Goal: Task Accomplishment & Management: Use online tool/utility

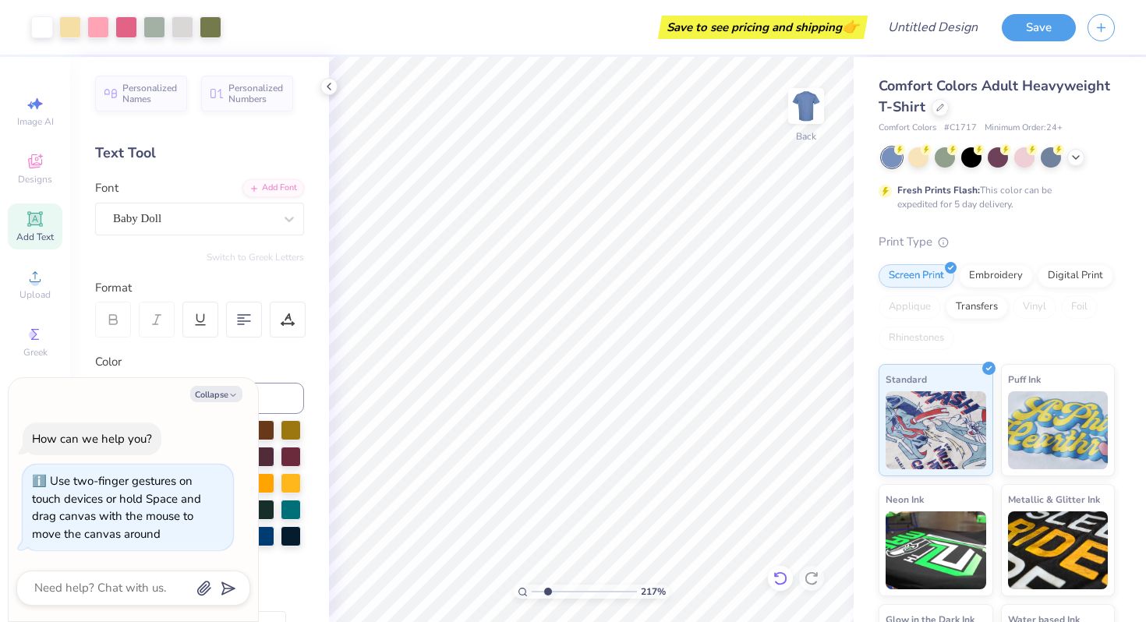
click at [777, 577] on icon at bounding box center [781, 579] width 16 height 16
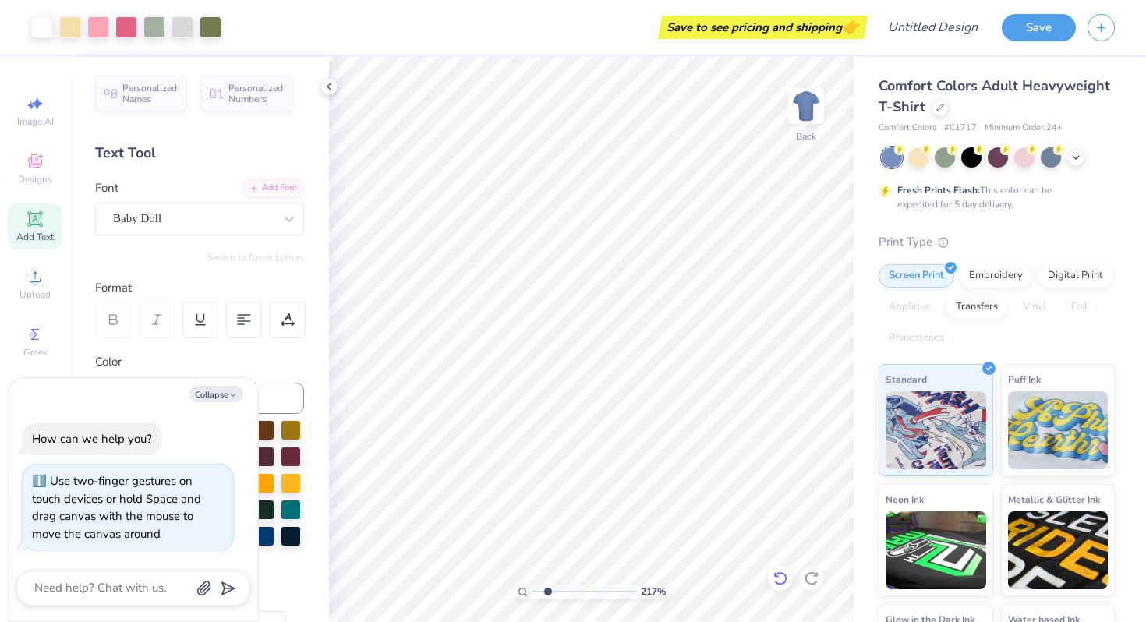
click at [777, 577] on icon at bounding box center [781, 579] width 16 height 16
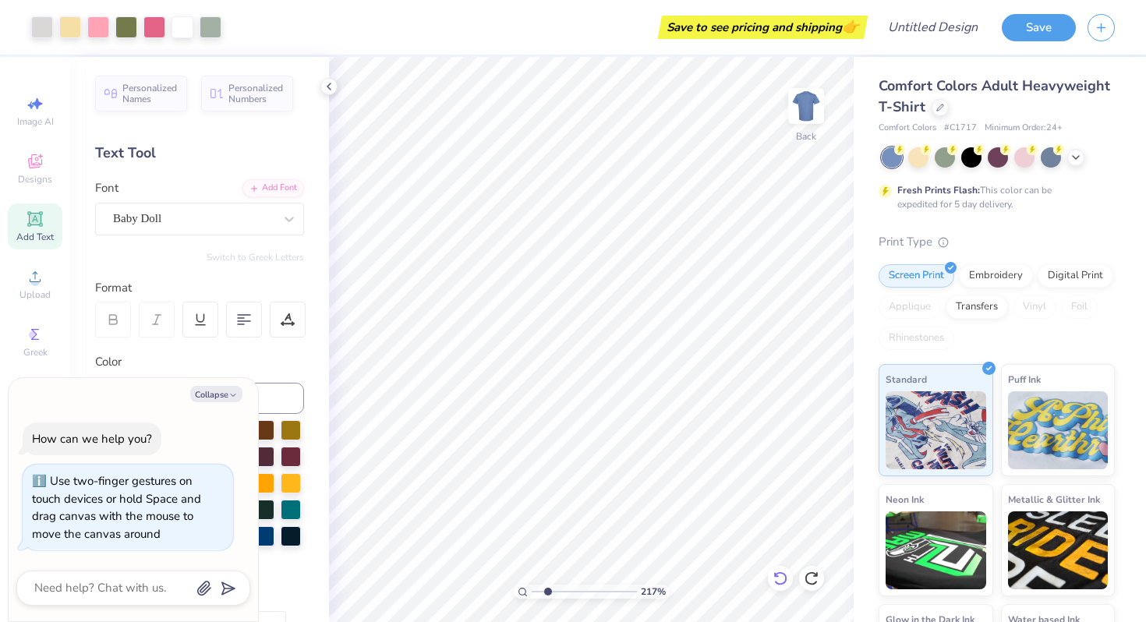
click at [777, 577] on icon at bounding box center [781, 579] width 16 height 16
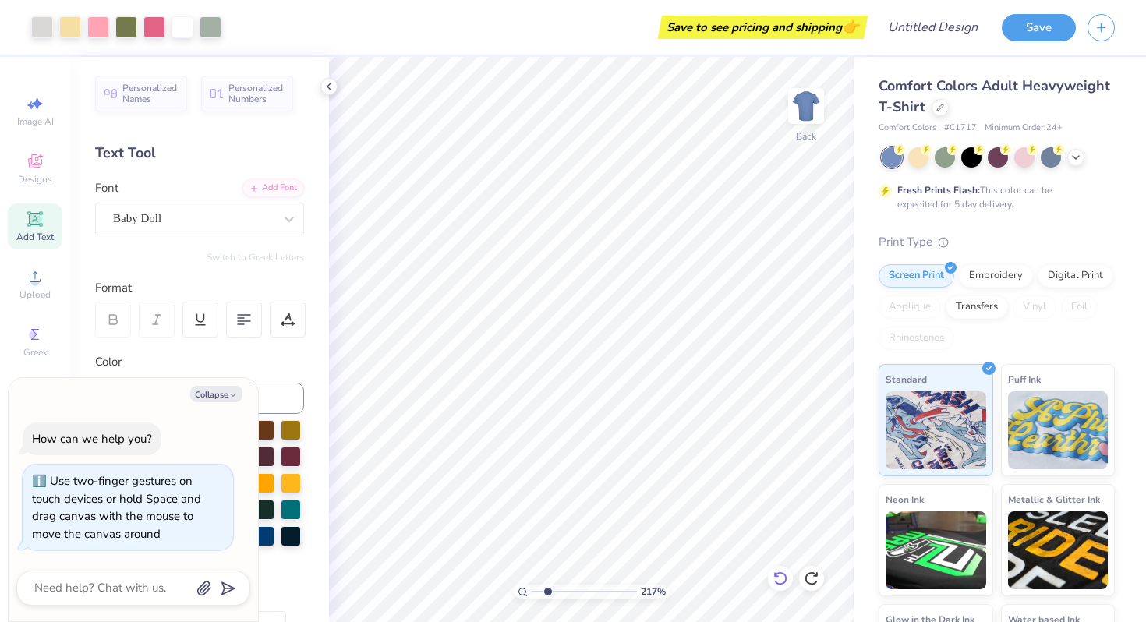
click at [777, 577] on icon at bounding box center [781, 579] width 16 height 16
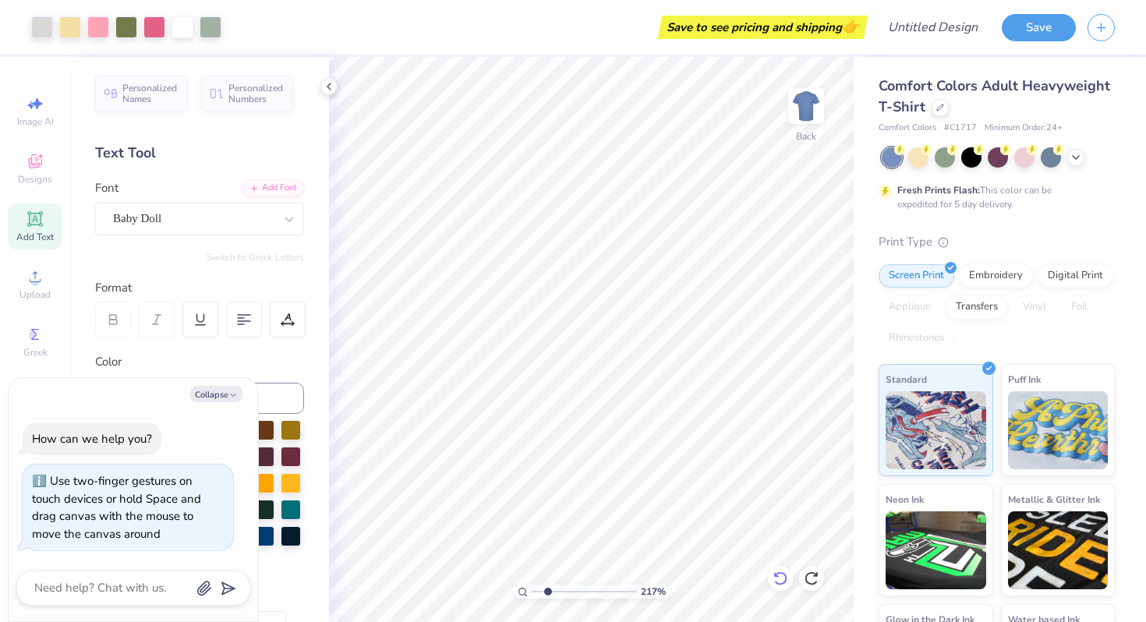
click at [777, 577] on icon at bounding box center [781, 579] width 16 height 16
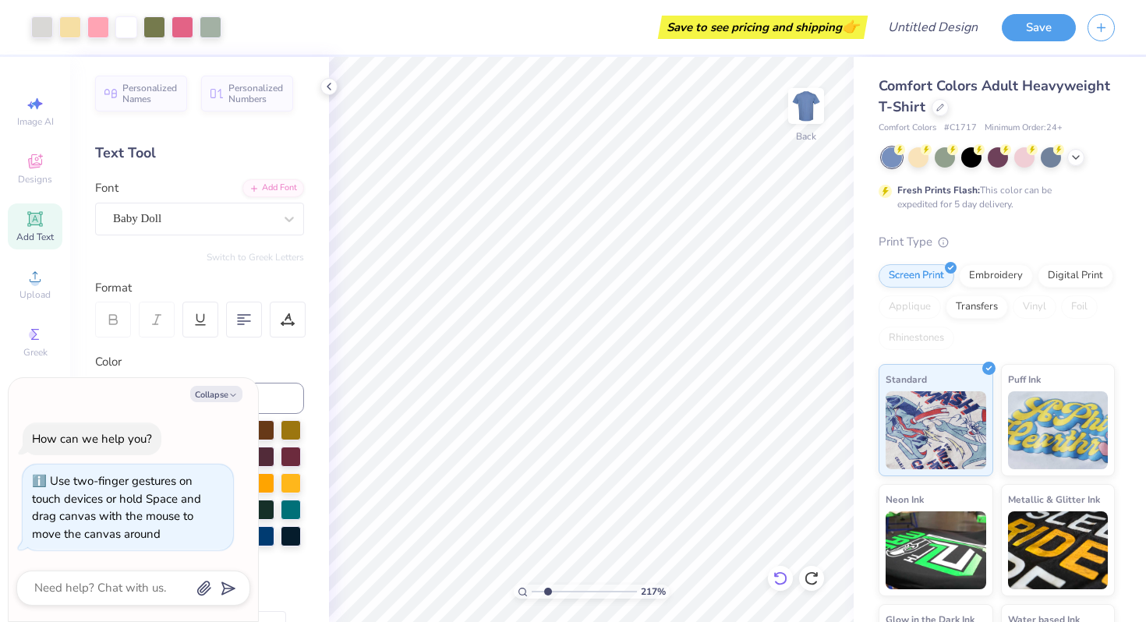
click at [777, 577] on icon at bounding box center [781, 579] width 16 height 16
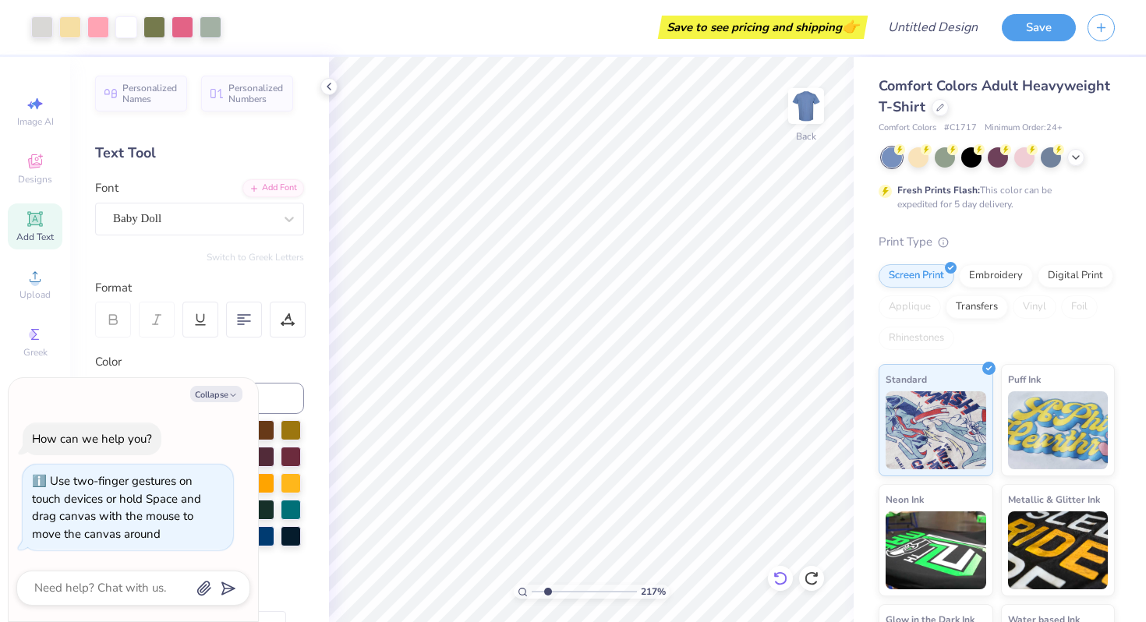
click at [777, 577] on icon at bounding box center [781, 579] width 16 height 16
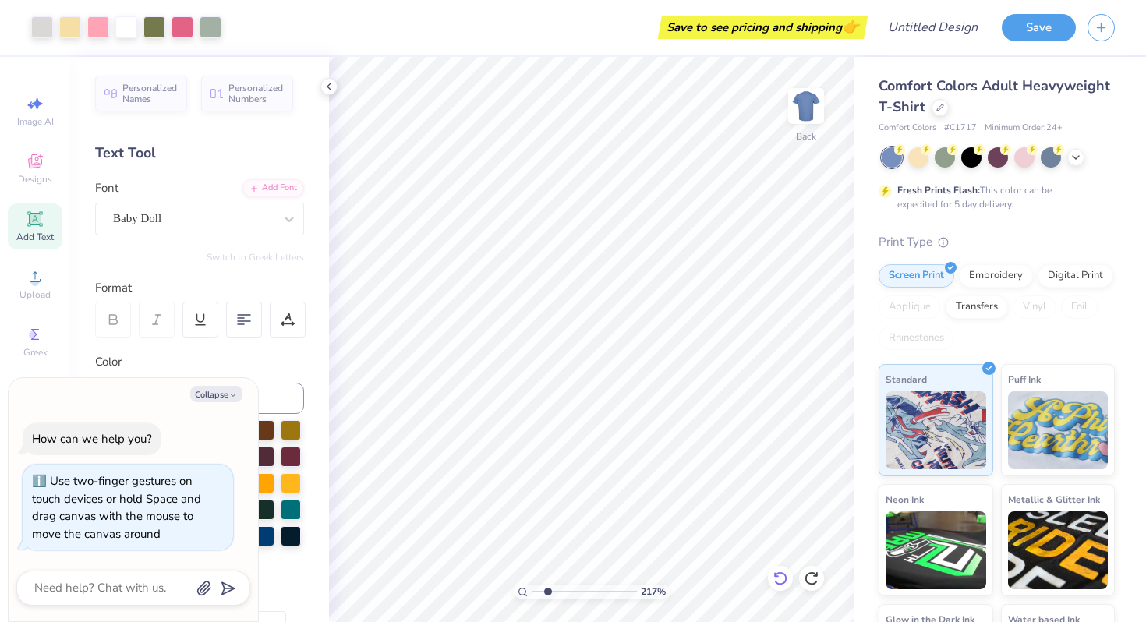
click at [777, 577] on icon at bounding box center [781, 579] width 16 height 16
click at [35, 165] on icon at bounding box center [35, 163] width 12 height 10
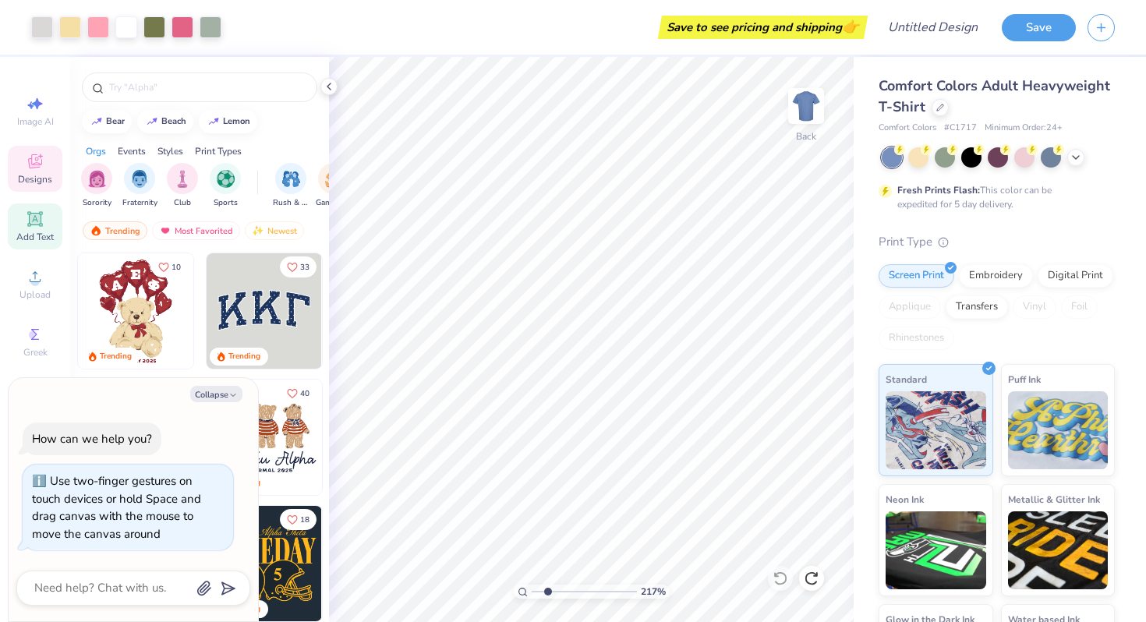
click at [27, 222] on icon at bounding box center [35, 219] width 19 height 19
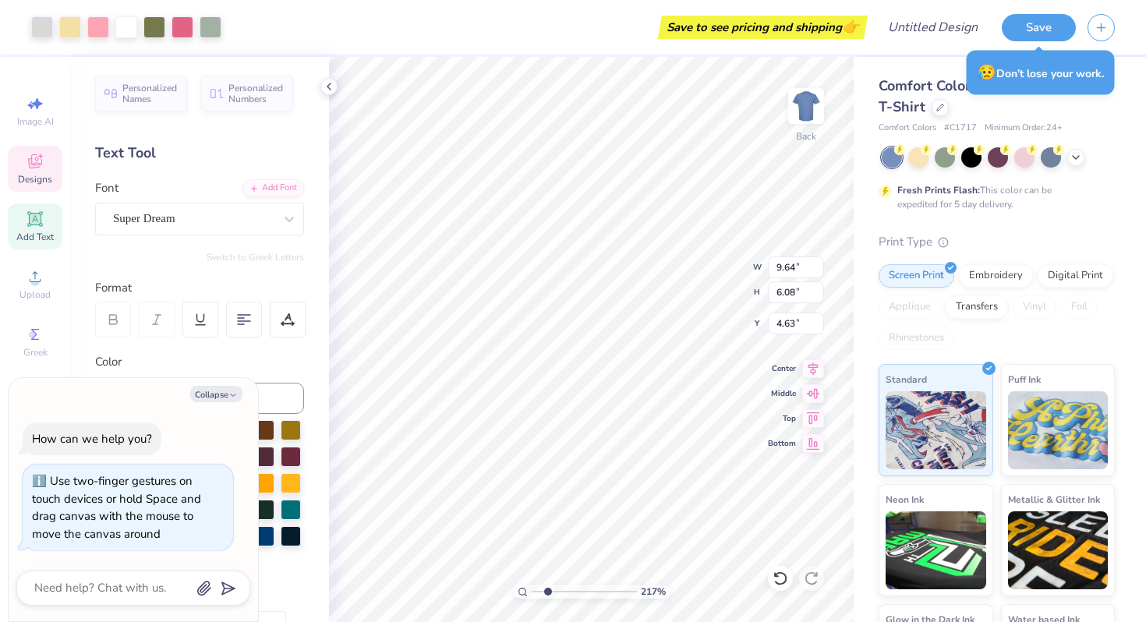
type textarea "x"
type input "4.64"
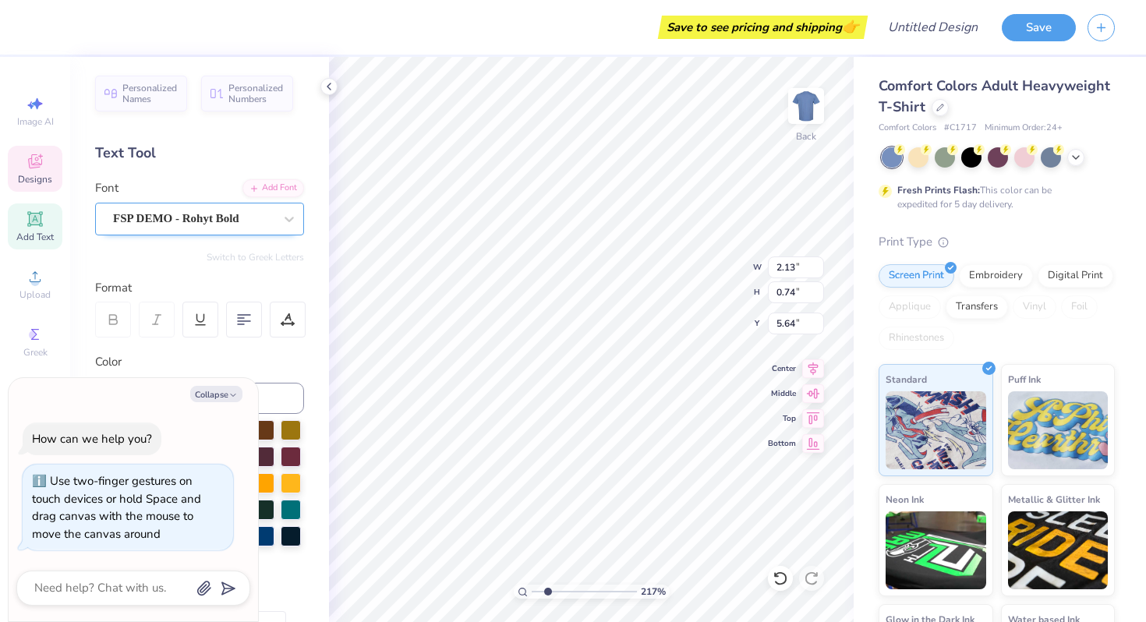
click at [192, 217] on div "FSP DEMO - Rohyt Bold" at bounding box center [193, 219] width 164 height 24
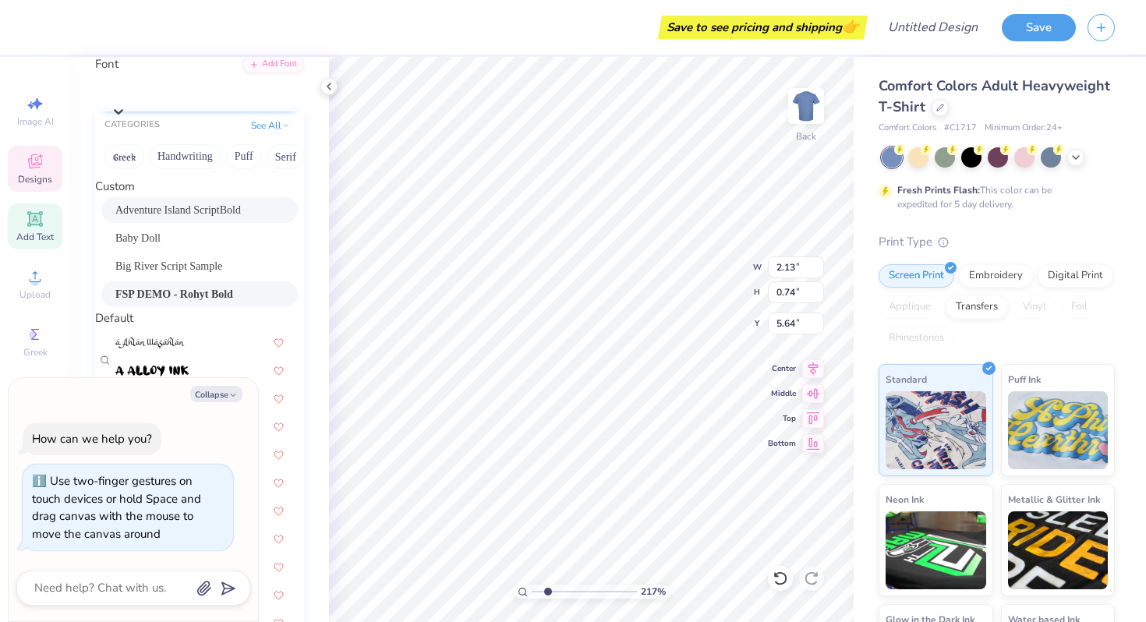
scroll to position [179, 0]
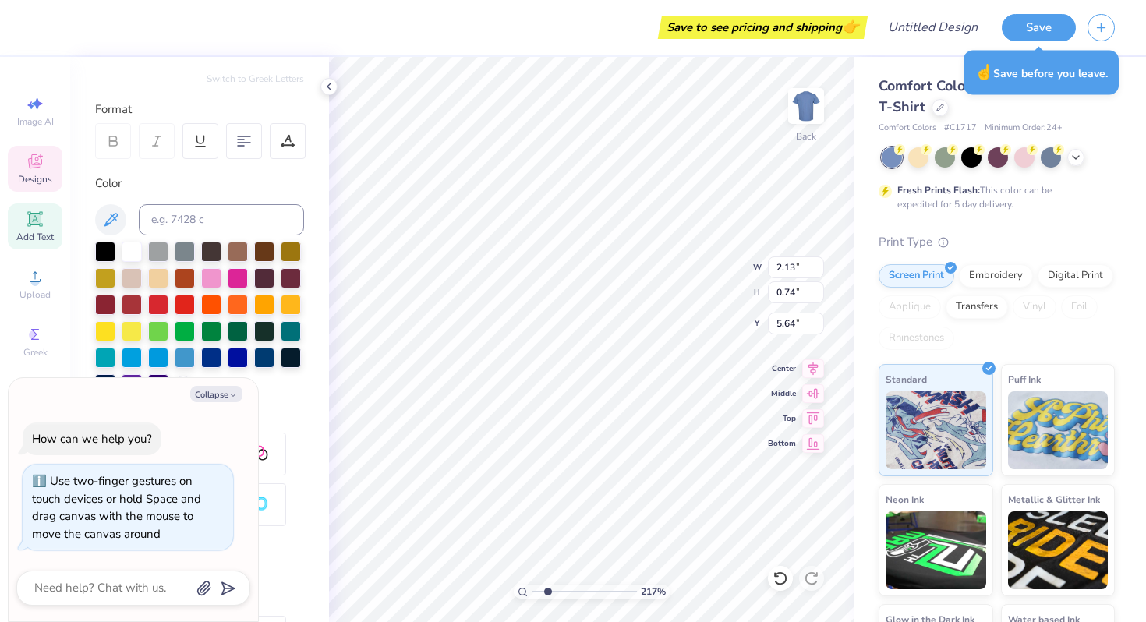
type textarea "x"
type input "5.69"
type textarea "x"
type input "2.71"
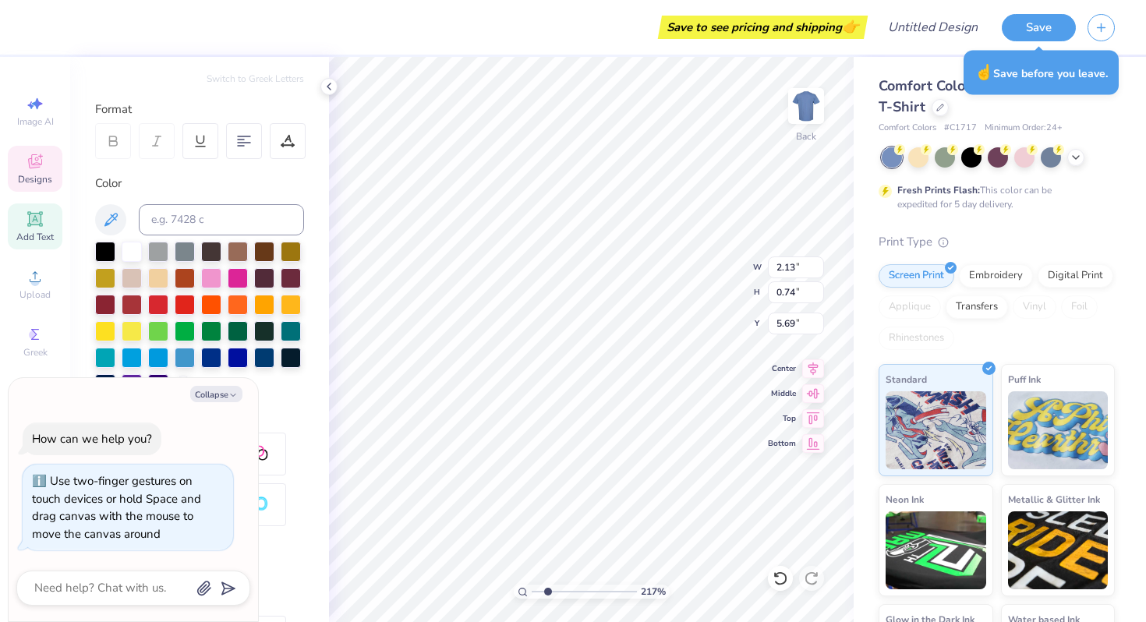
type input "2.34"
type input "5.03"
type textarea "x"
type input "2.13"
type input "0.74"
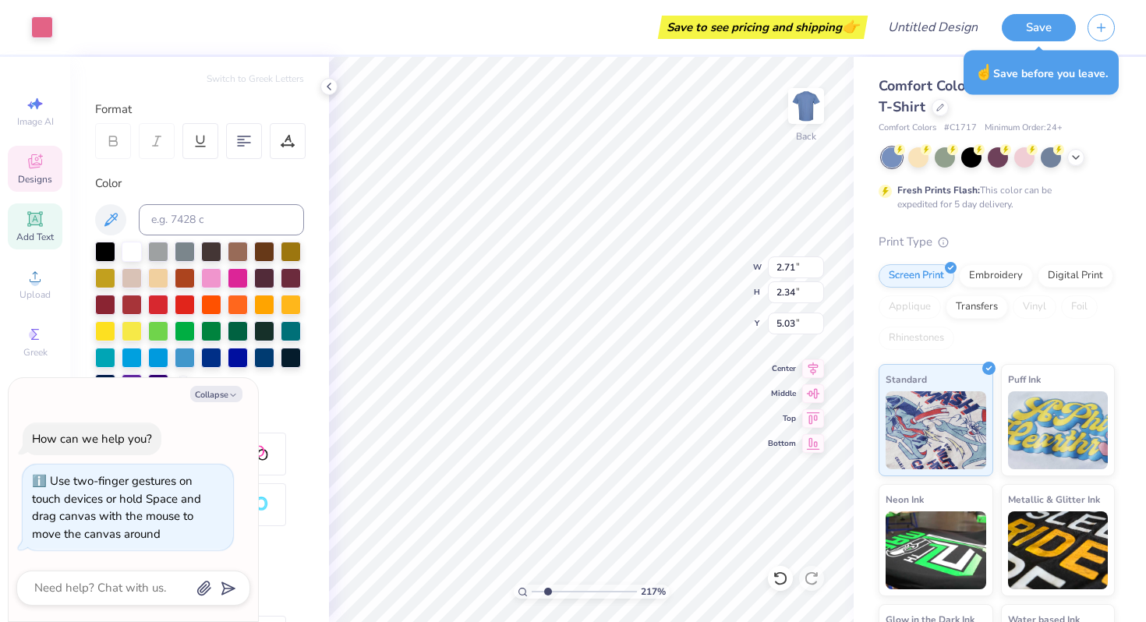
type input "5.69"
click at [215, 393] on button "Collapse" at bounding box center [216, 394] width 52 height 16
type textarea "x"
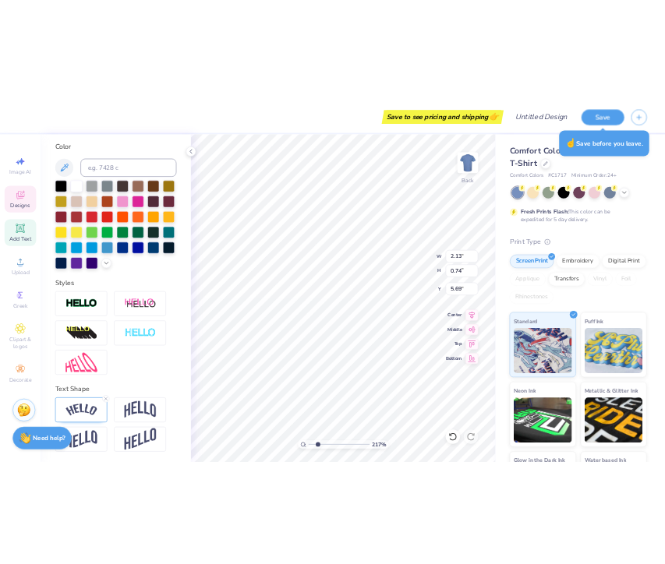
scroll to position [0, 0]
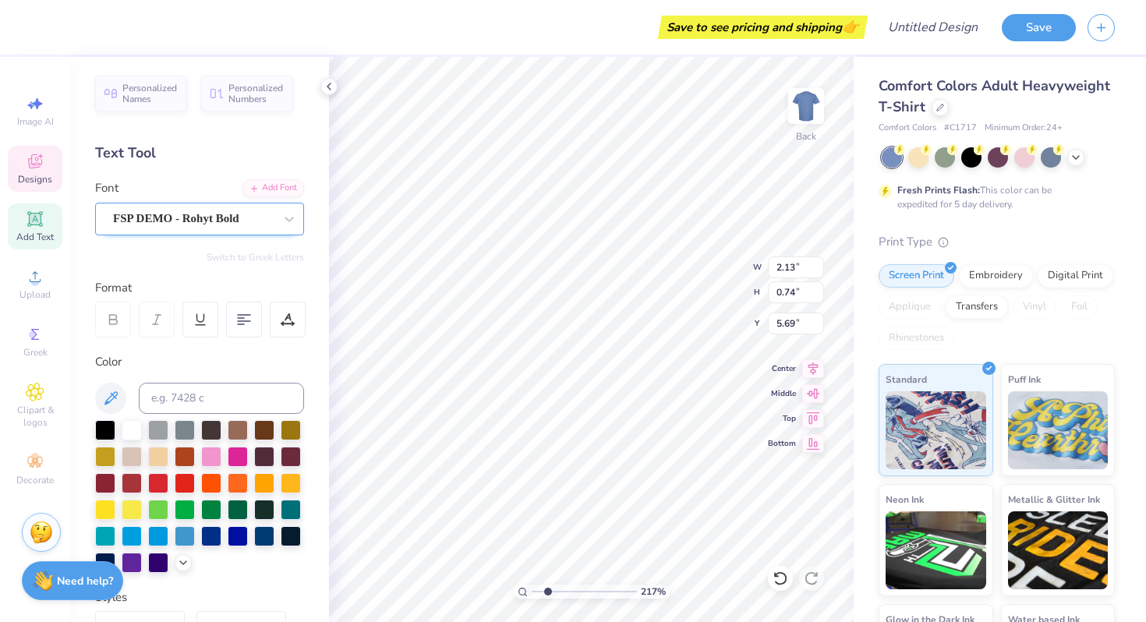
click at [186, 217] on div "FSP DEMO - Rohyt Bold" at bounding box center [193, 219] width 164 height 24
copy div
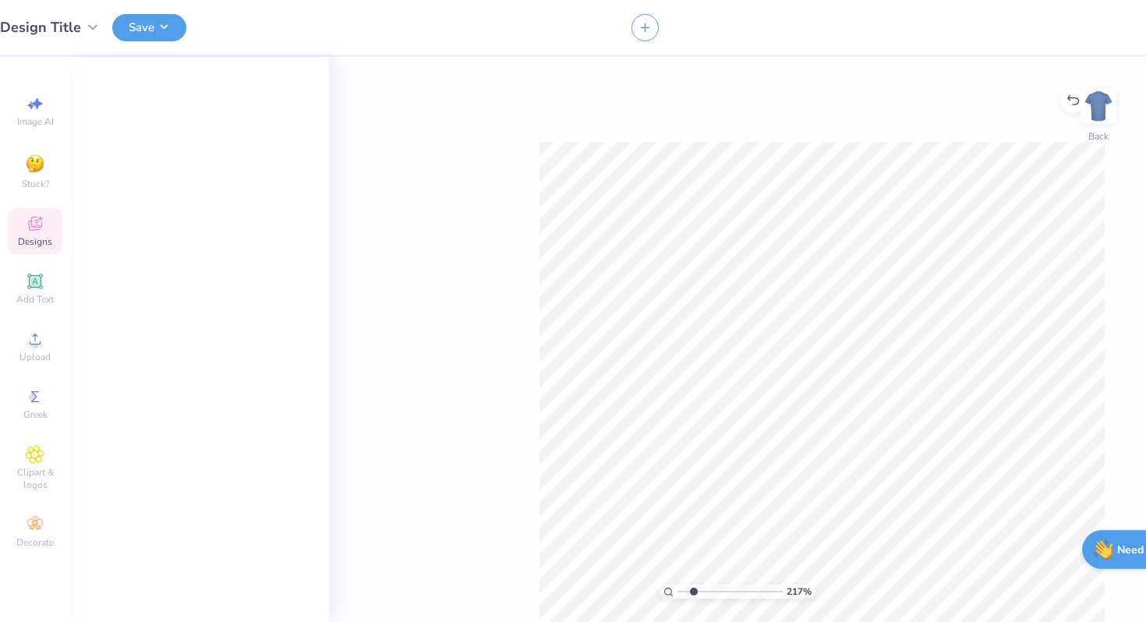
type input "1"
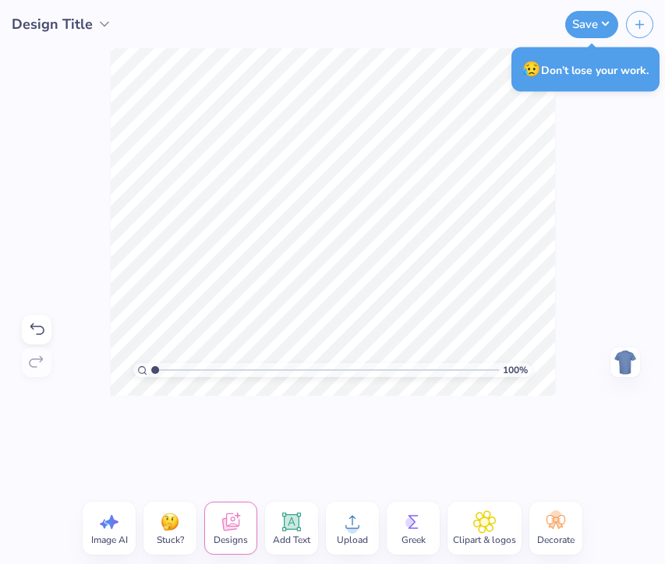
click at [37, 238] on div "100 % Need help? Chat with us. Back" at bounding box center [332, 222] width 665 height 348
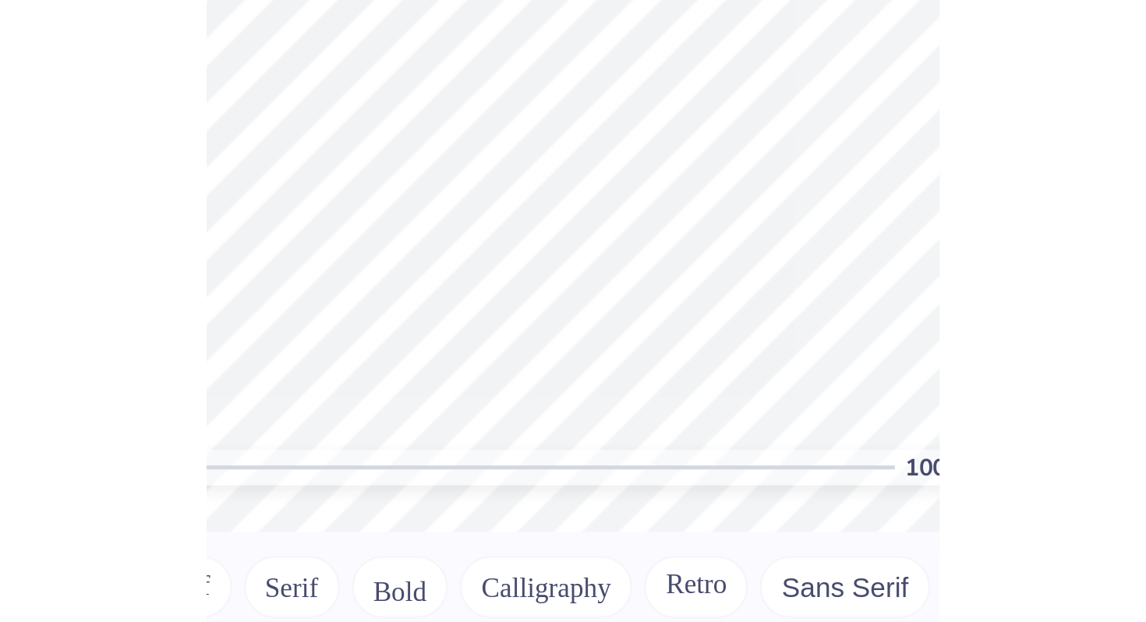
scroll to position [3201, 0]
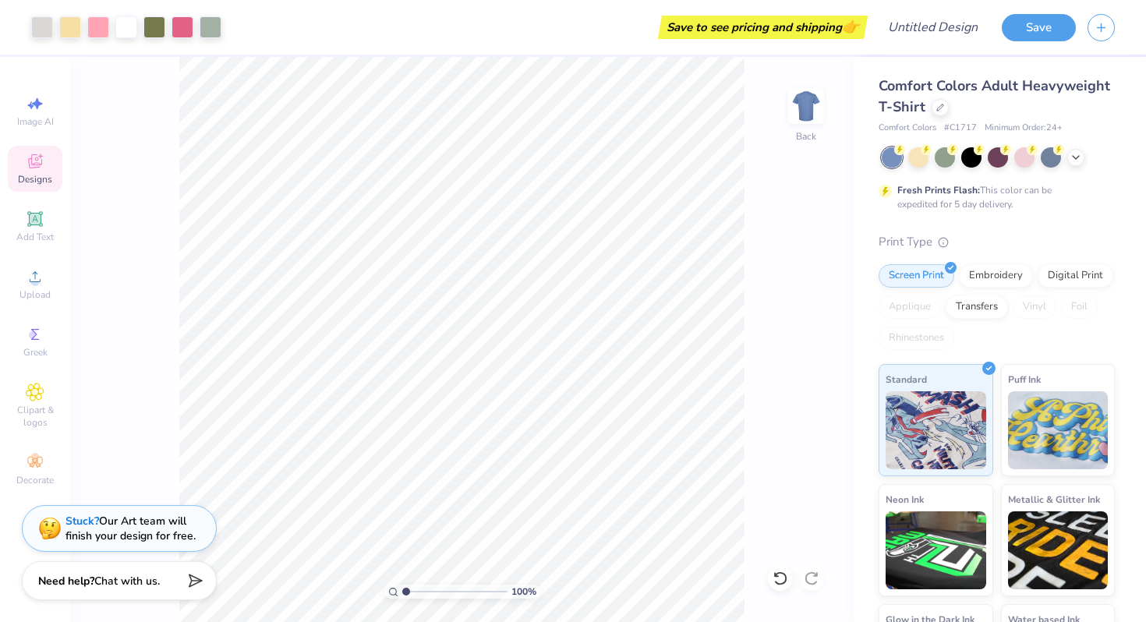
click at [30, 165] on icon at bounding box center [35, 163] width 12 height 10
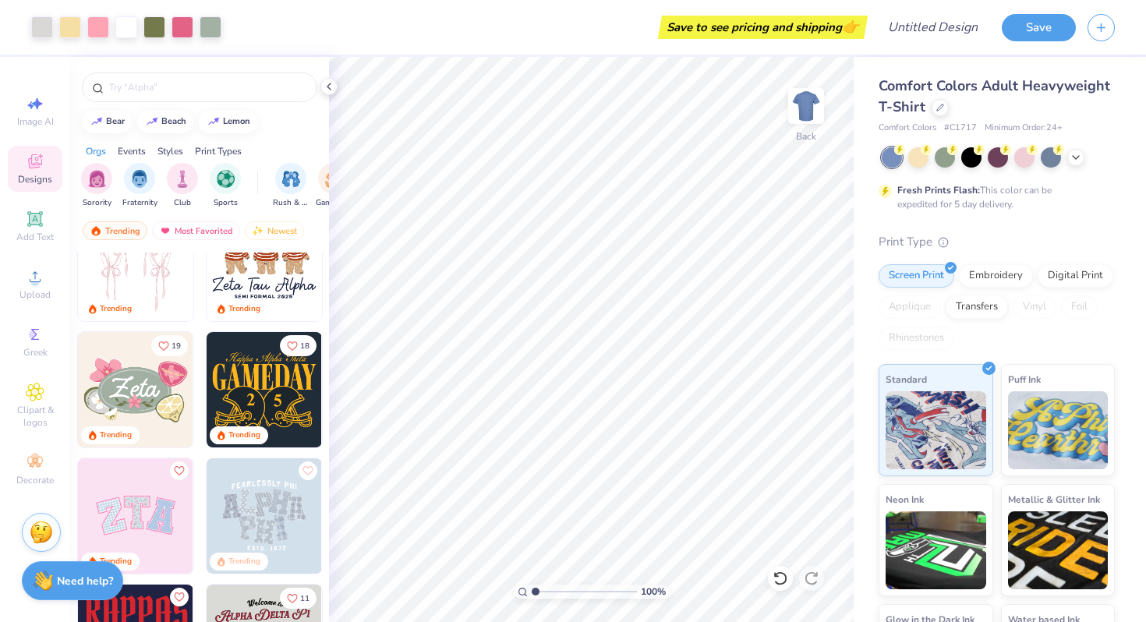
scroll to position [175, 0]
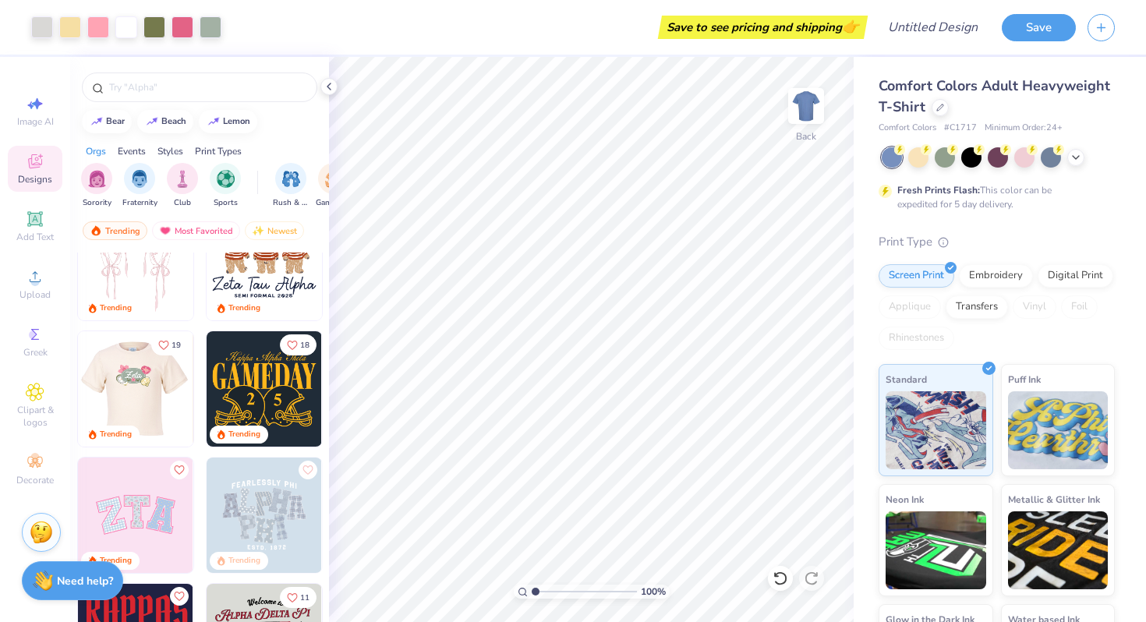
click at [122, 384] on div at bounding box center [136, 388] width 346 height 115
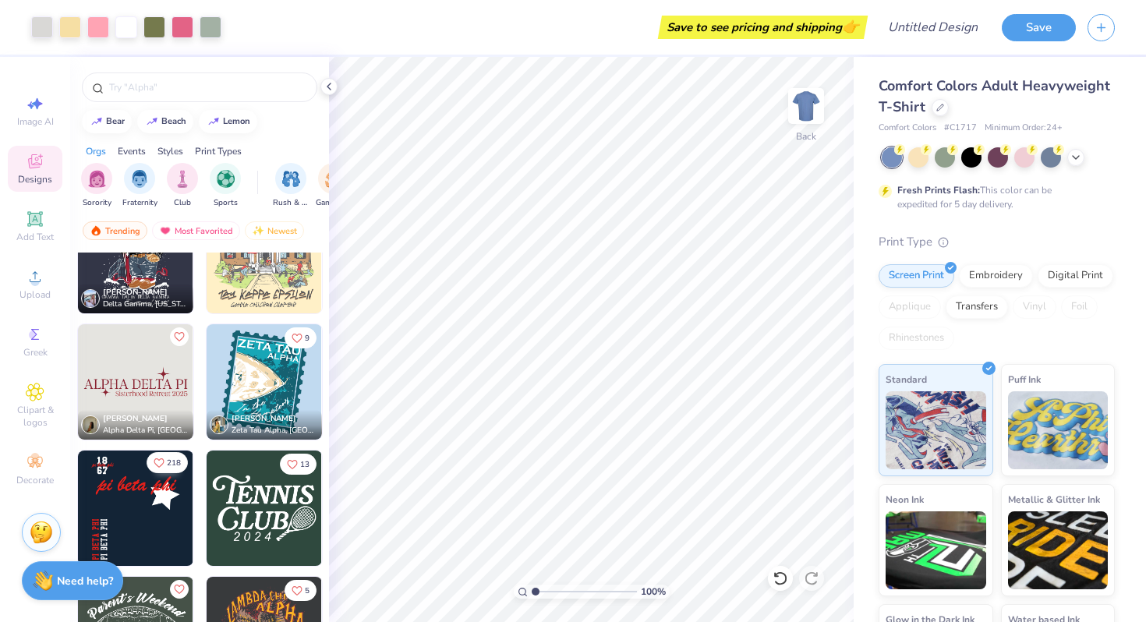
scroll to position [7960, 0]
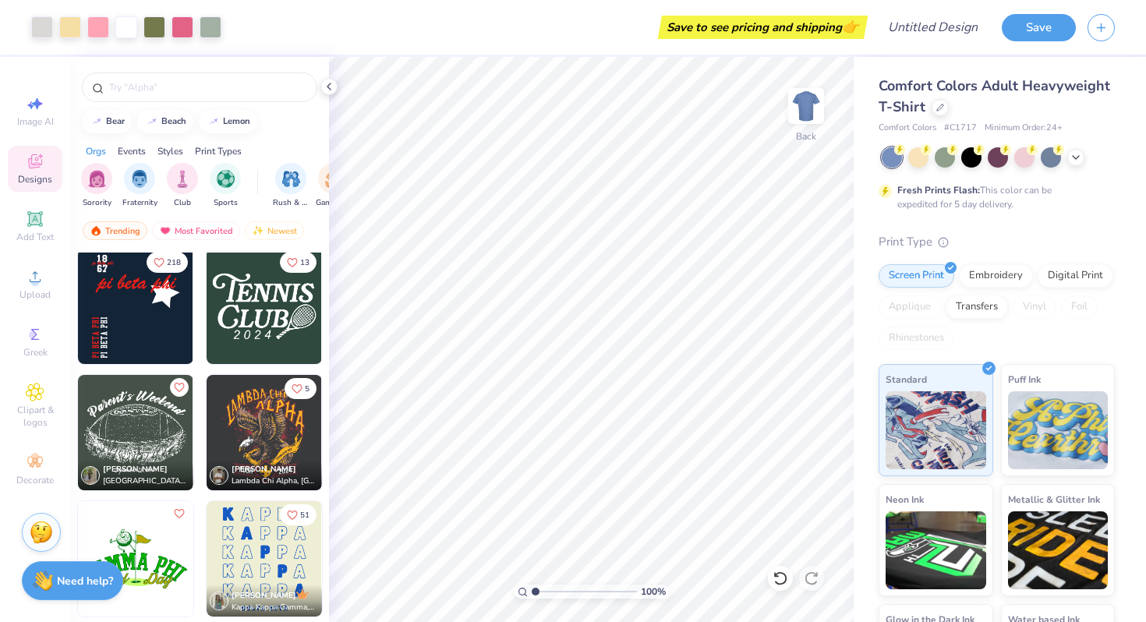
click at [274, 324] on img at bounding box center [264, 306] width 115 height 115
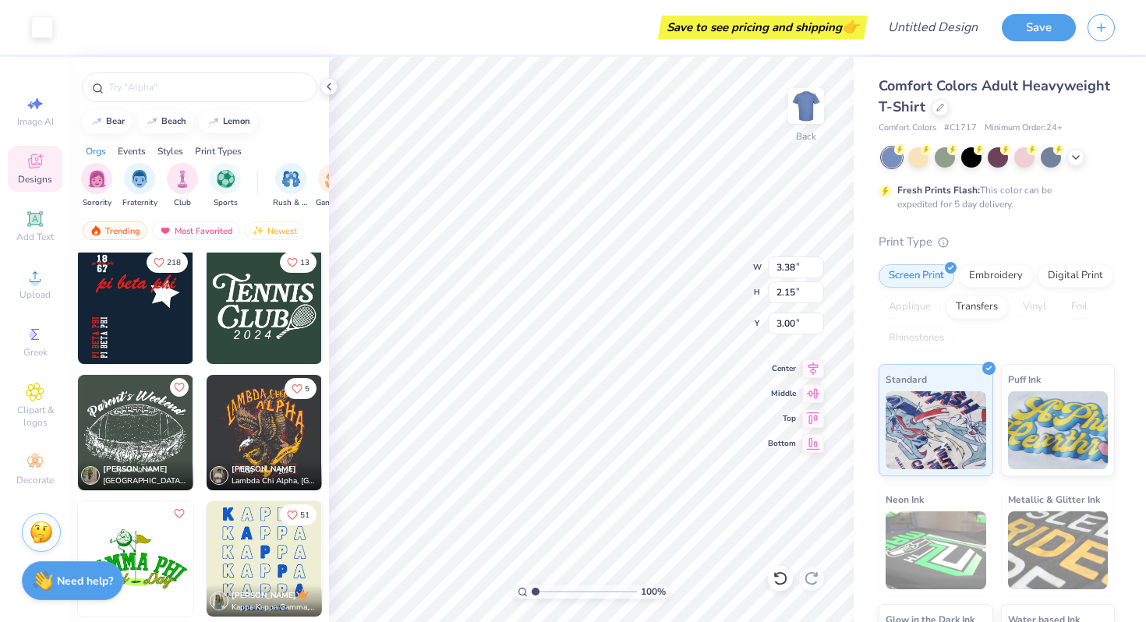
type input "15.02"
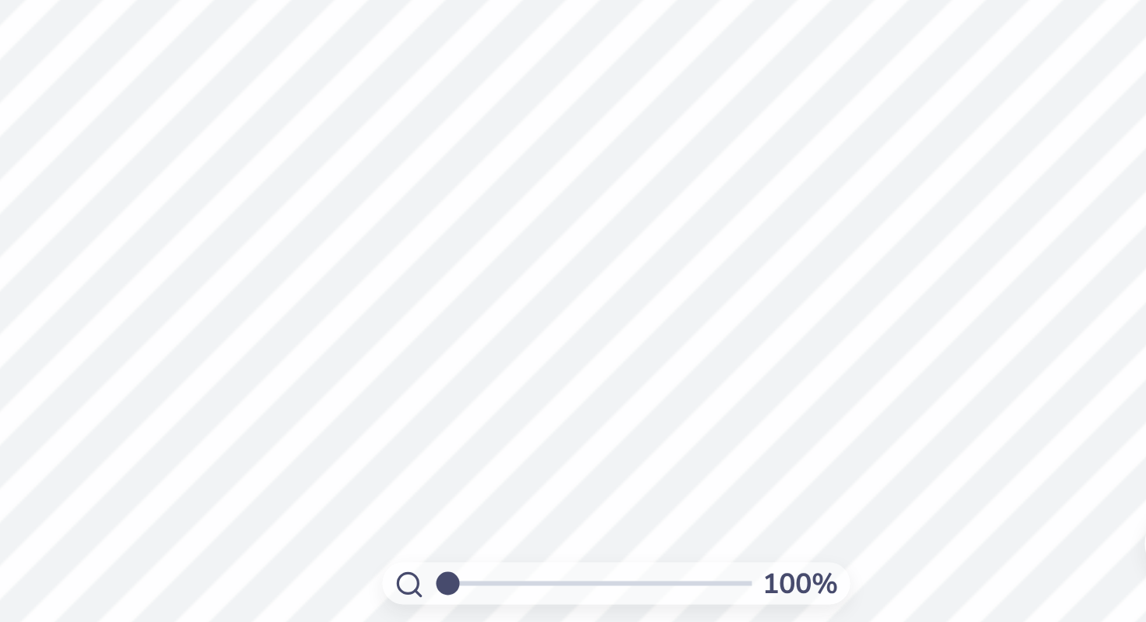
scroll to position [0, 1]
type textarea "Here for"
type input "2.31"
type input "0.79"
type input "16.04"
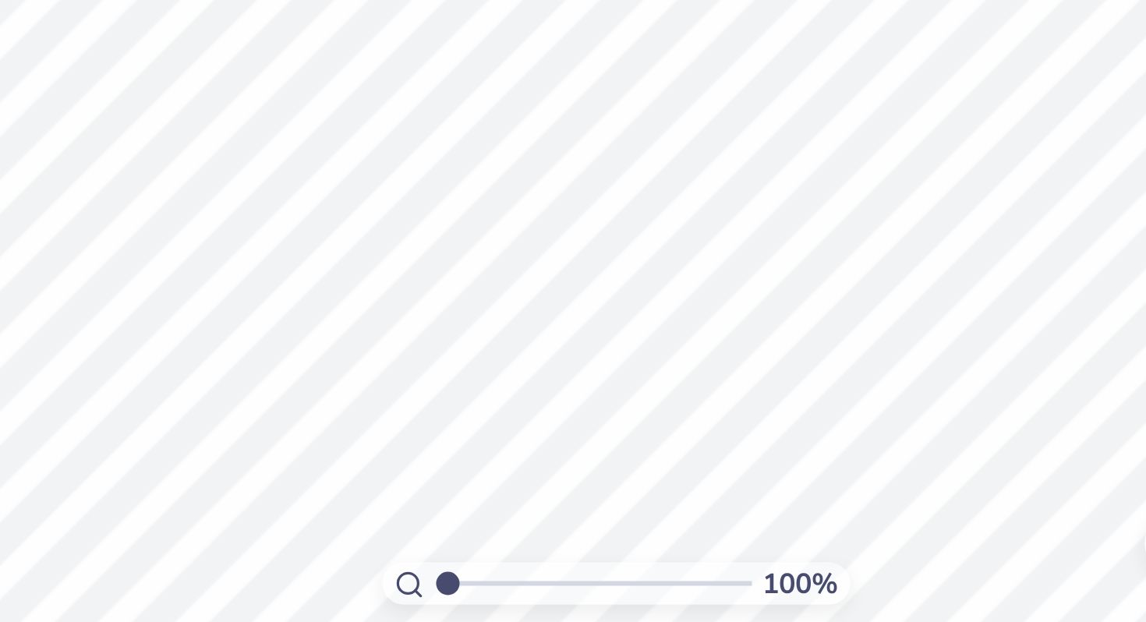
type textarea "You"
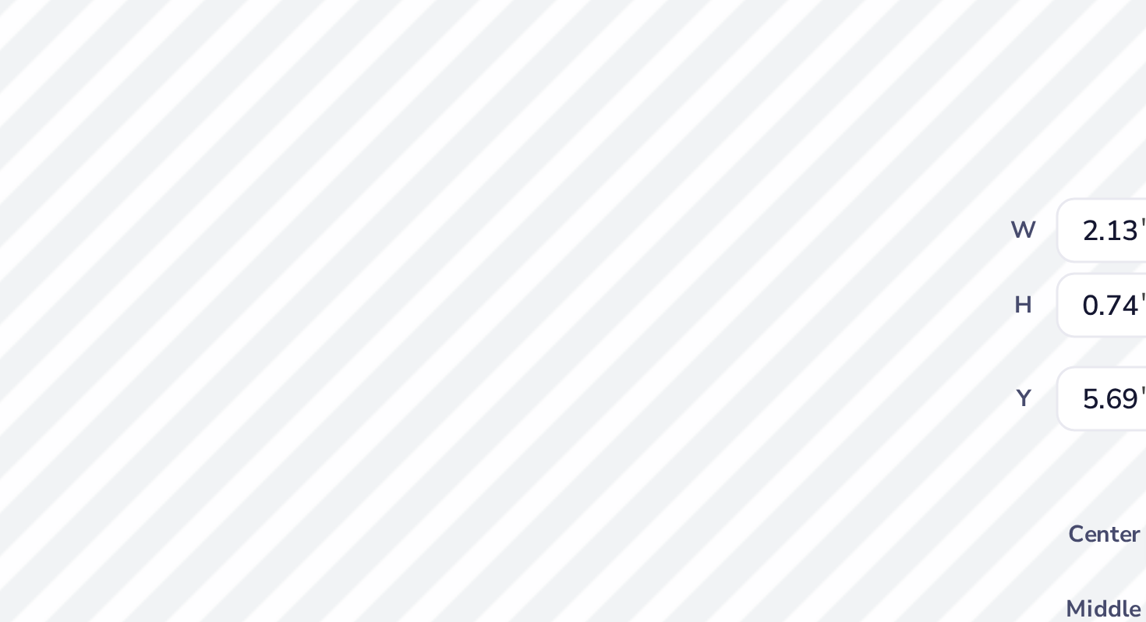
scroll to position [0, 0]
type textarea ","
type textarea "c"
type textarea "[GEOGRAPHIC_DATA], [US_STATE]"
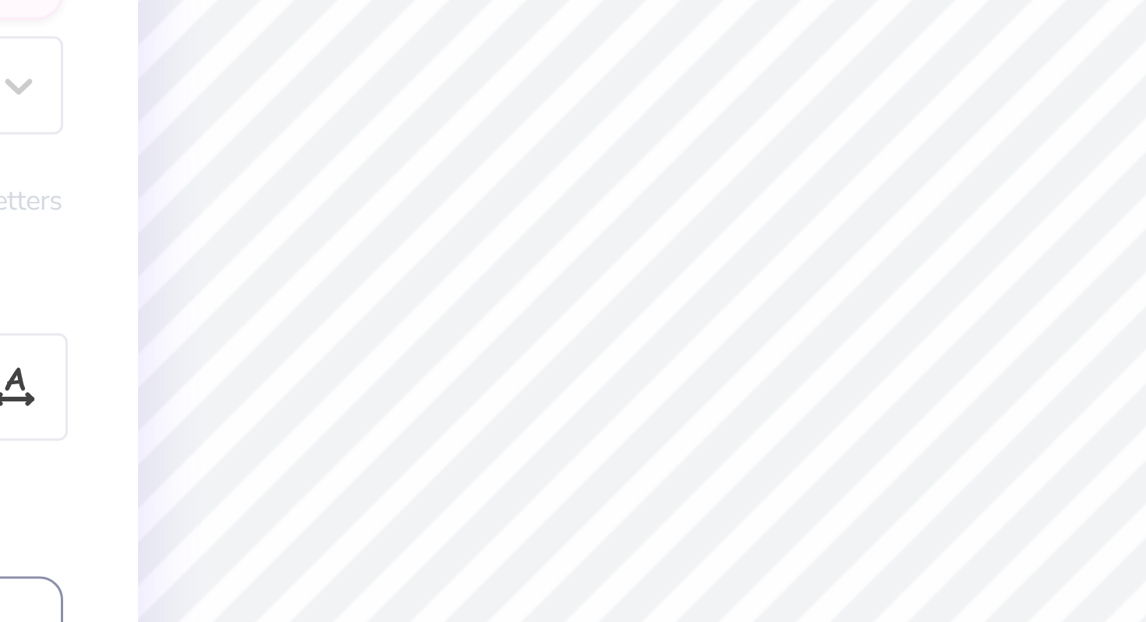
type input "5.60"
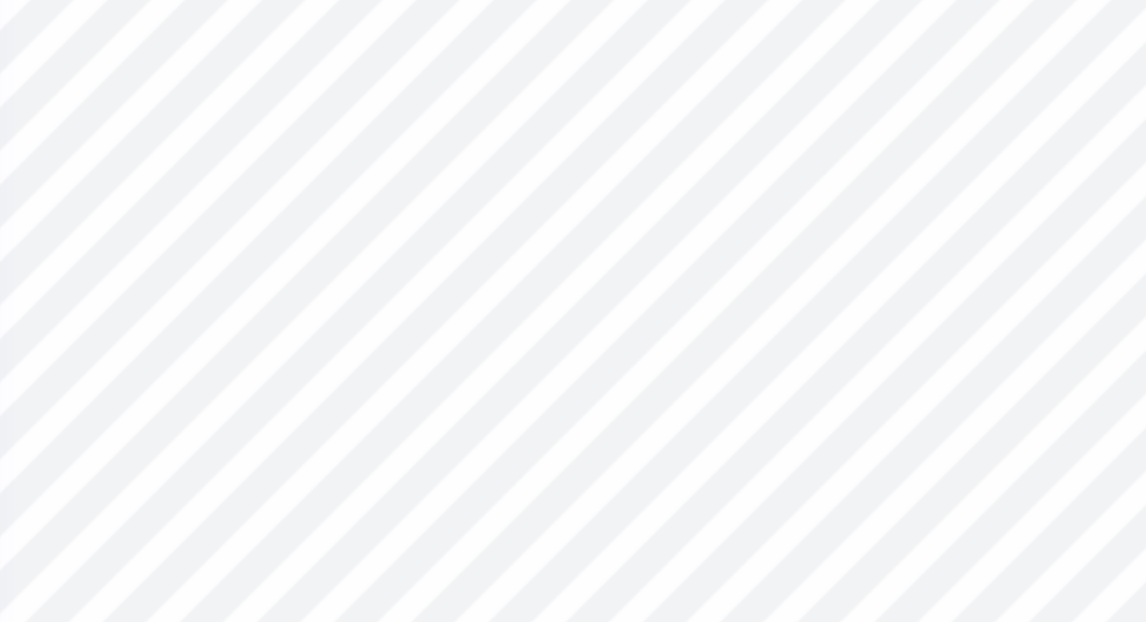
scroll to position [0, 0]
type textarea "CONWAY, [GEOGRAPHIC_DATA]"
type input "12.18"
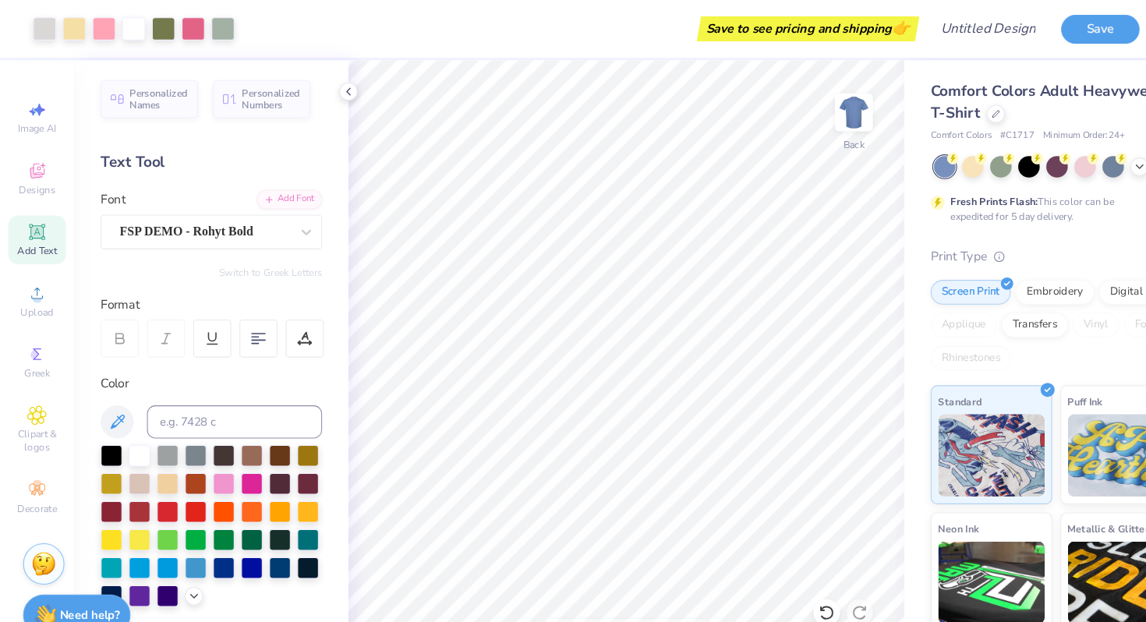
scroll to position [0, 0]
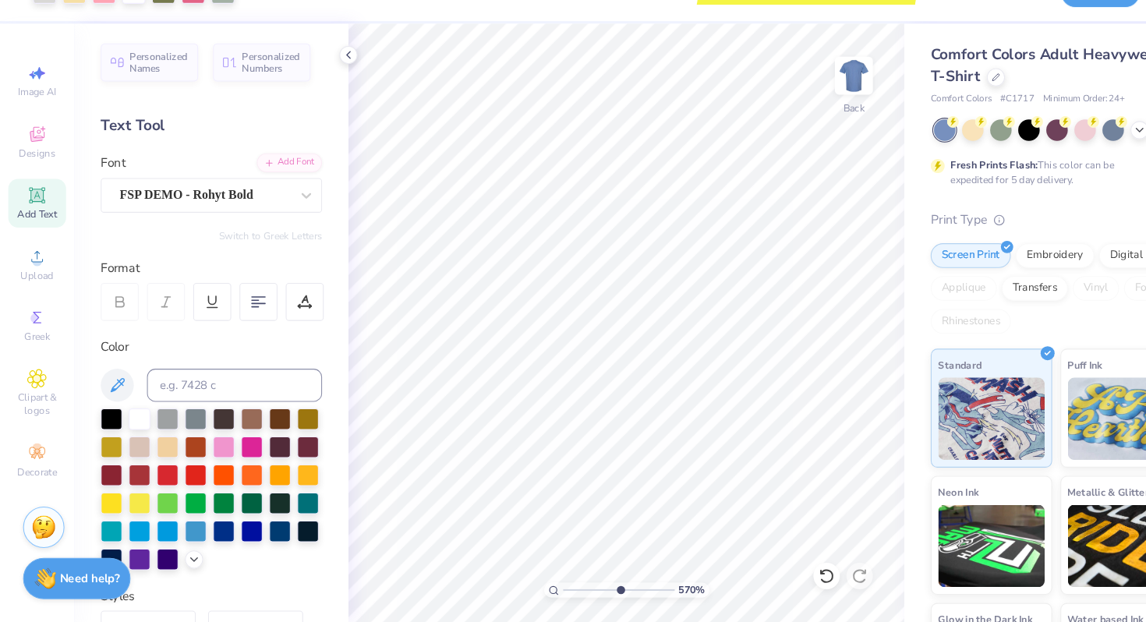
drag, startPoint x: 534, startPoint y: 592, endPoint x: 584, endPoint y: 593, distance: 49.9
click at [584, 593] on input "range" at bounding box center [584, 592] width 105 height 14
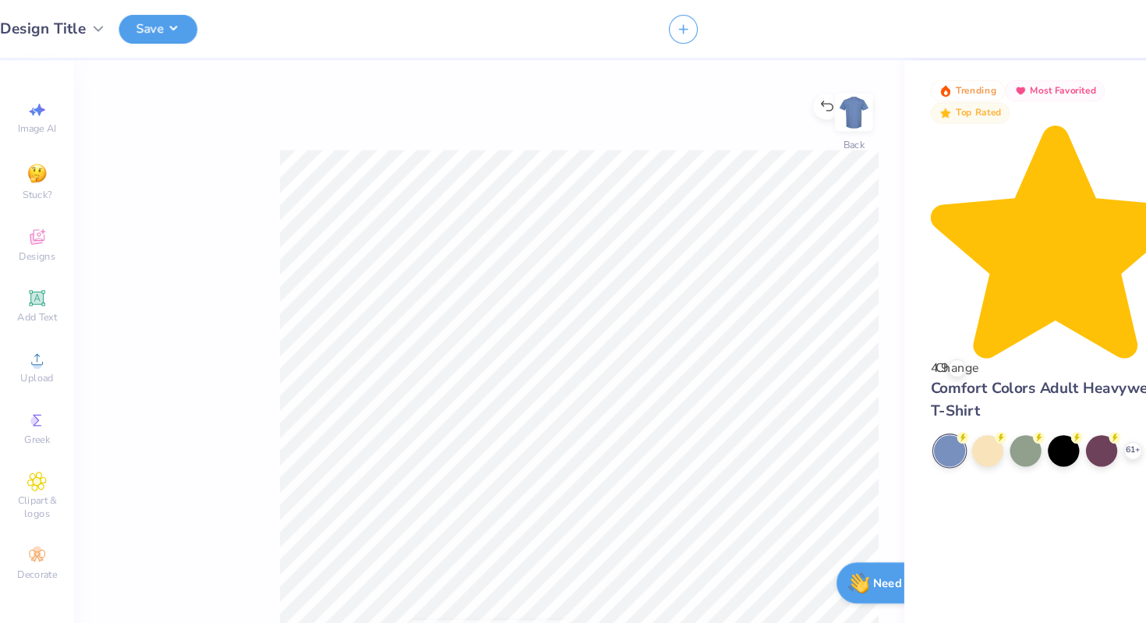
type input "1"
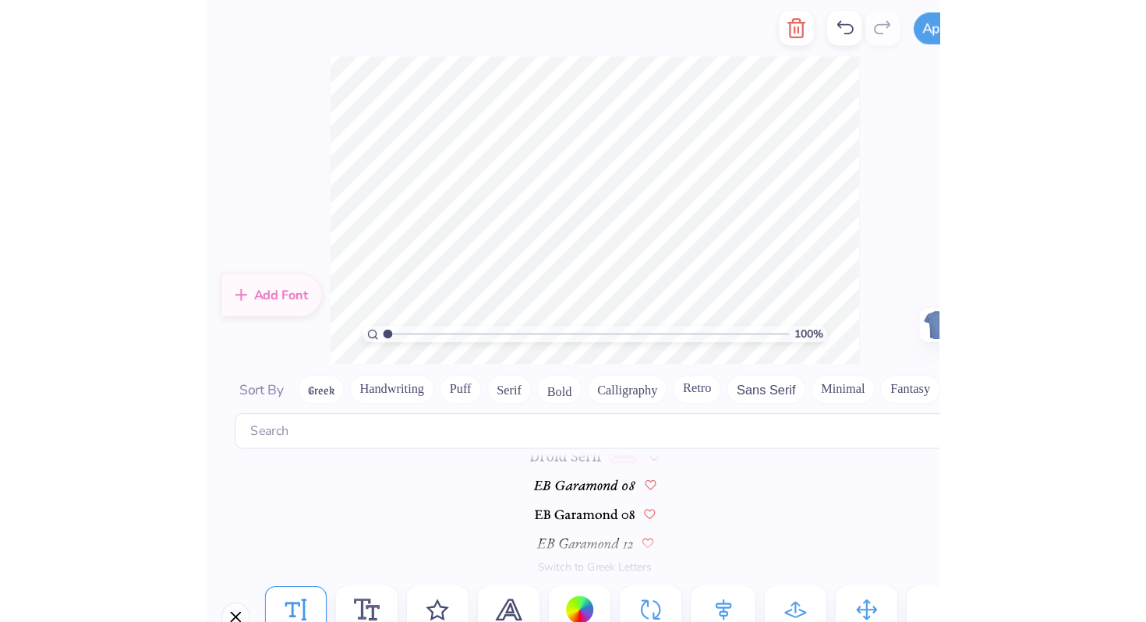
scroll to position [2961, 0]
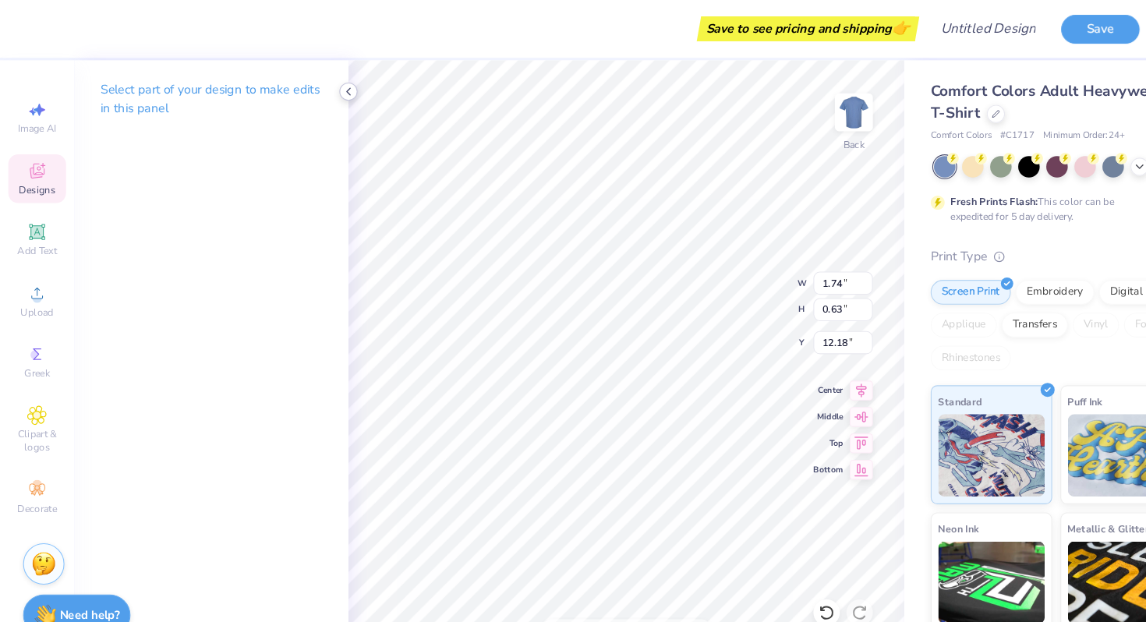
click at [334, 87] on div at bounding box center [328, 86] width 17 height 17
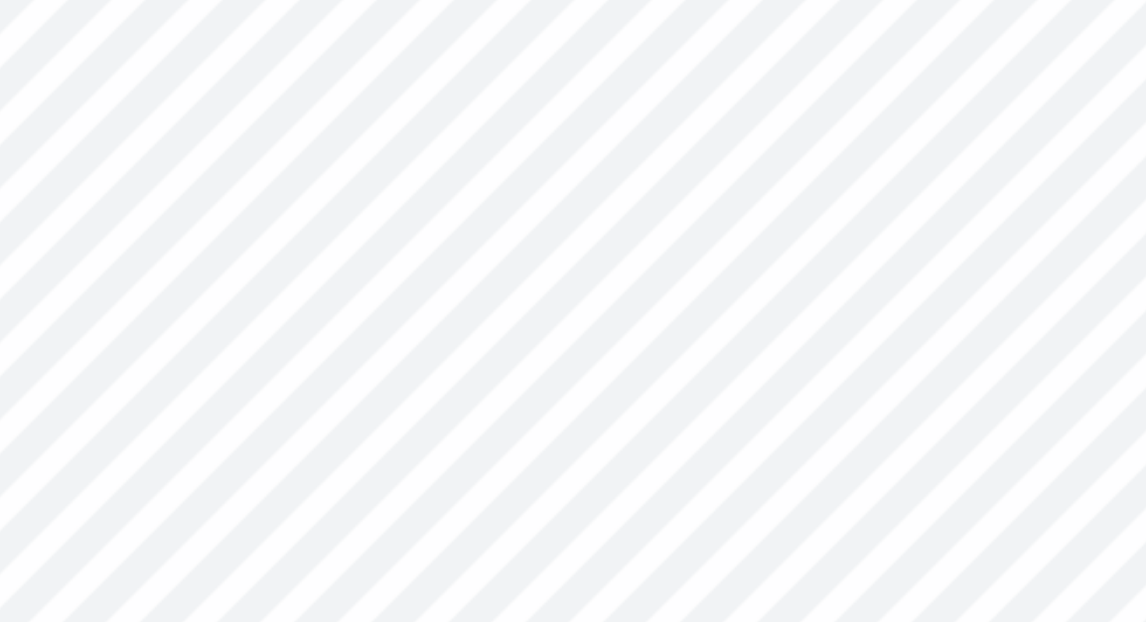
type input "2.31"
type input "0.84"
type input "12.03"
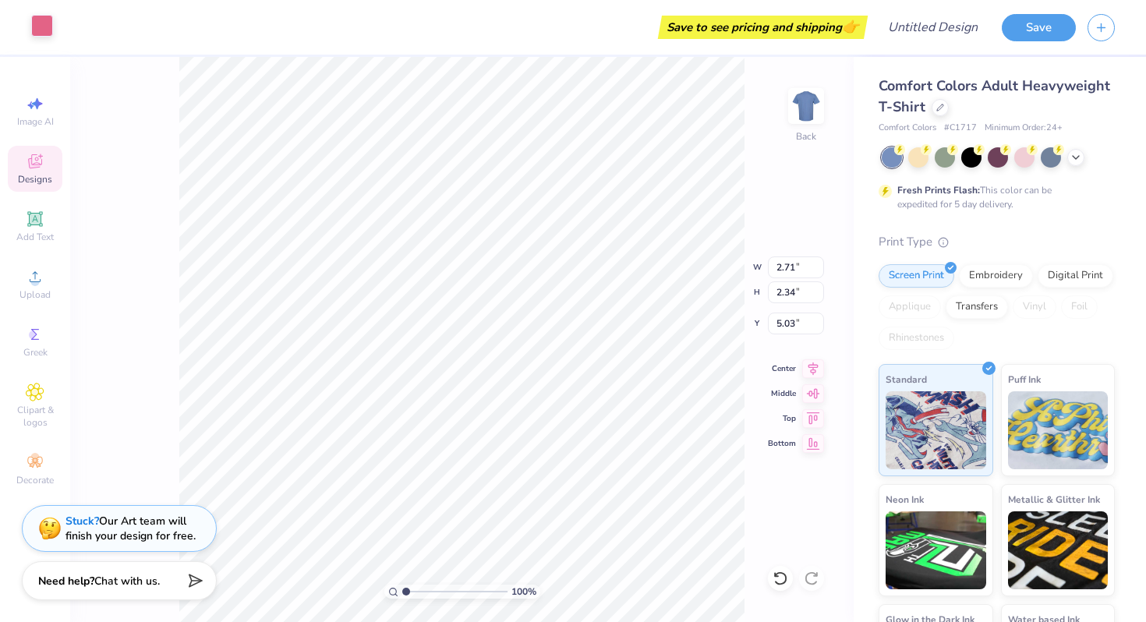
click at [40, 31] on div at bounding box center [42, 26] width 22 height 22
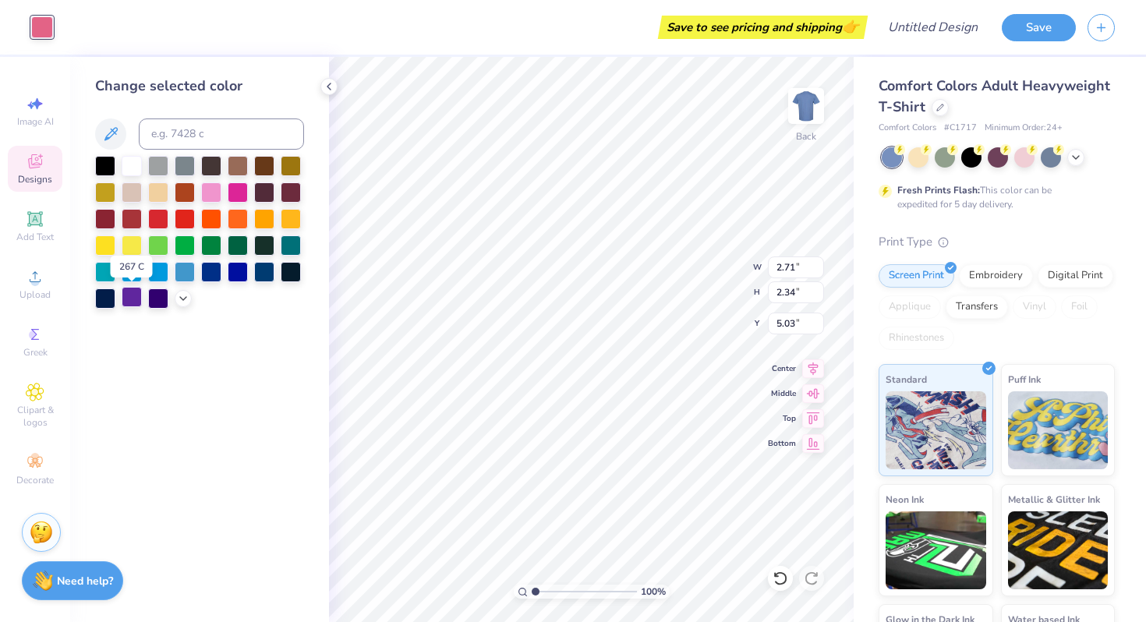
click at [133, 295] on div at bounding box center [132, 297] width 20 height 20
click at [114, 137] on icon at bounding box center [110, 134] width 19 height 19
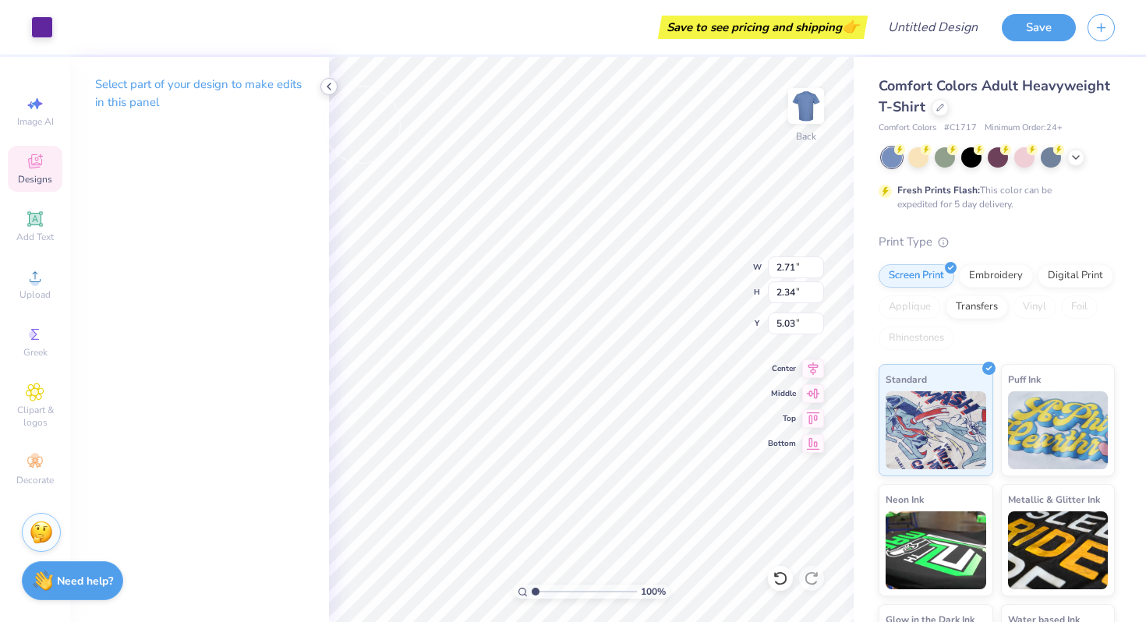
click at [329, 85] on polyline at bounding box center [328, 86] width 3 height 6
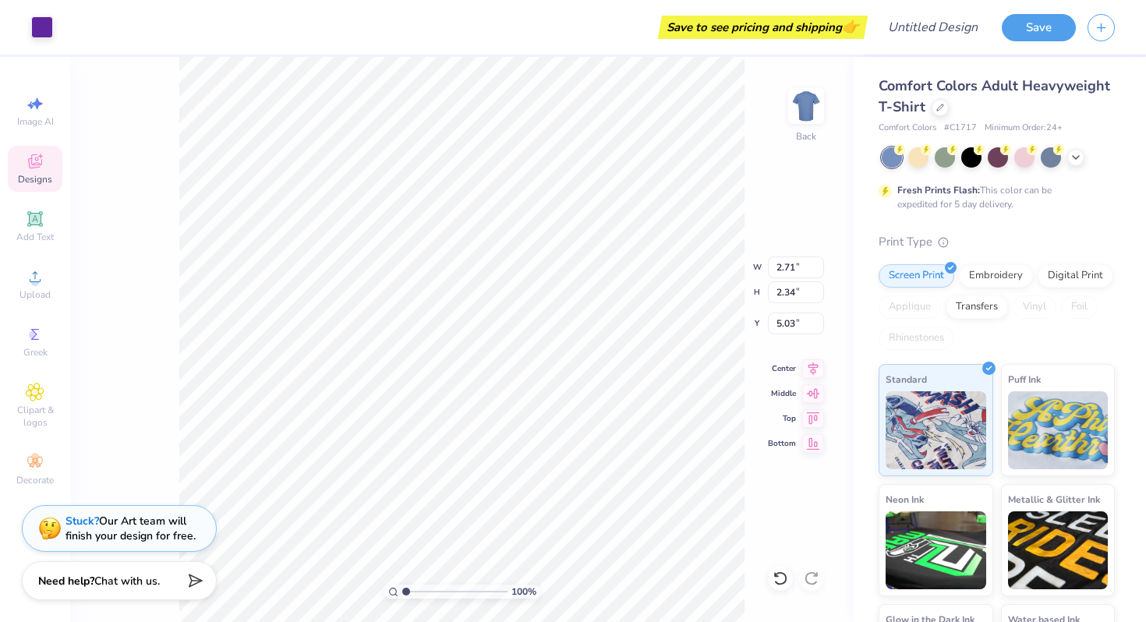
click at [140, 217] on div "100 % Back W 2.71 2.71 " H 2.34 2.34 " Y 5.03 5.03 " Center Middle Top Bottom" at bounding box center [461, 339] width 783 height 565
click at [45, 27] on div at bounding box center [42, 26] width 22 height 22
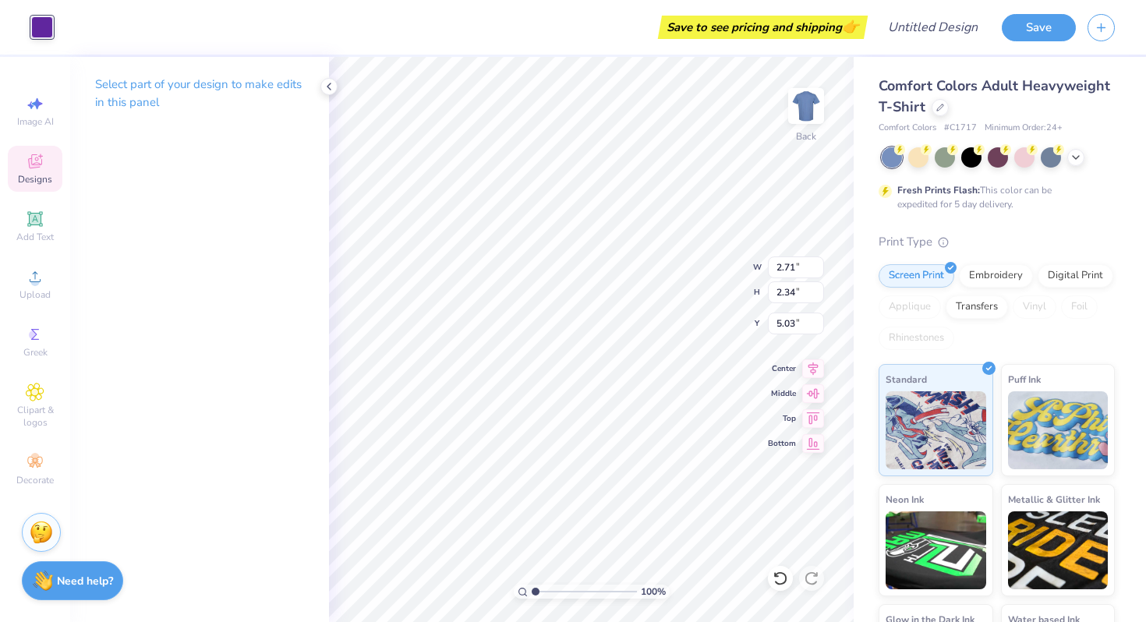
click at [47, 23] on div at bounding box center [42, 27] width 22 height 22
click at [48, 23] on div at bounding box center [42, 27] width 22 height 22
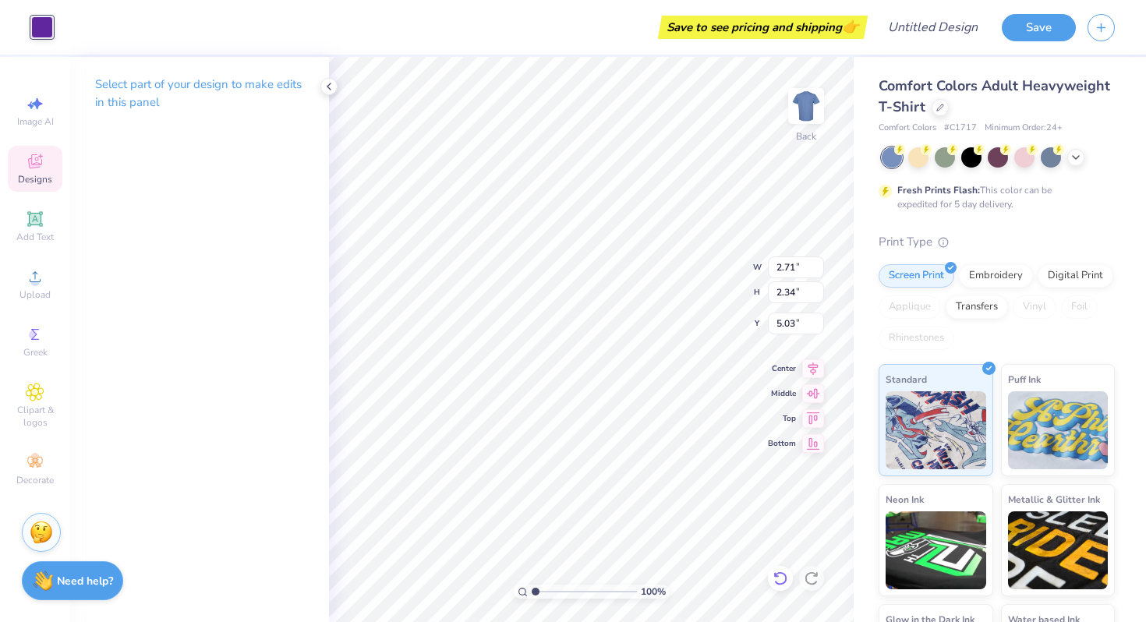
click at [773, 580] on icon at bounding box center [781, 579] width 16 height 16
click at [40, 27] on div at bounding box center [42, 26] width 22 height 22
click at [40, 27] on div at bounding box center [42, 27] width 22 height 22
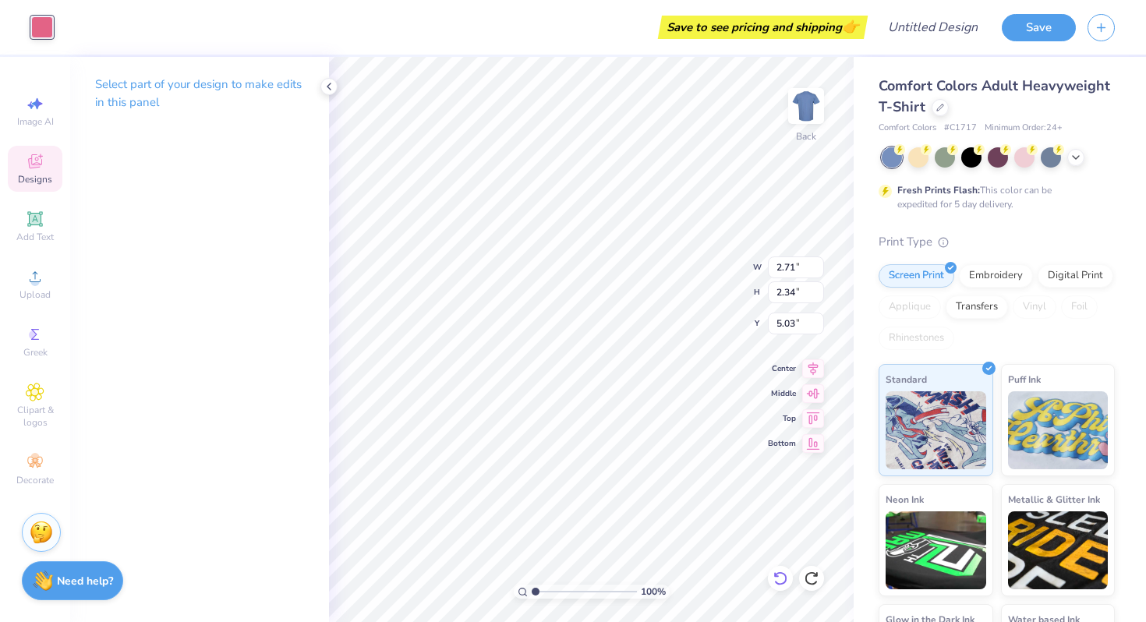
click at [780, 580] on icon at bounding box center [781, 579] width 16 height 16
type input "5.13"
click at [56, 31] on div "Art colors Save to see pricing and shipping 👉 Design Title Save" at bounding box center [573, 27] width 1146 height 55
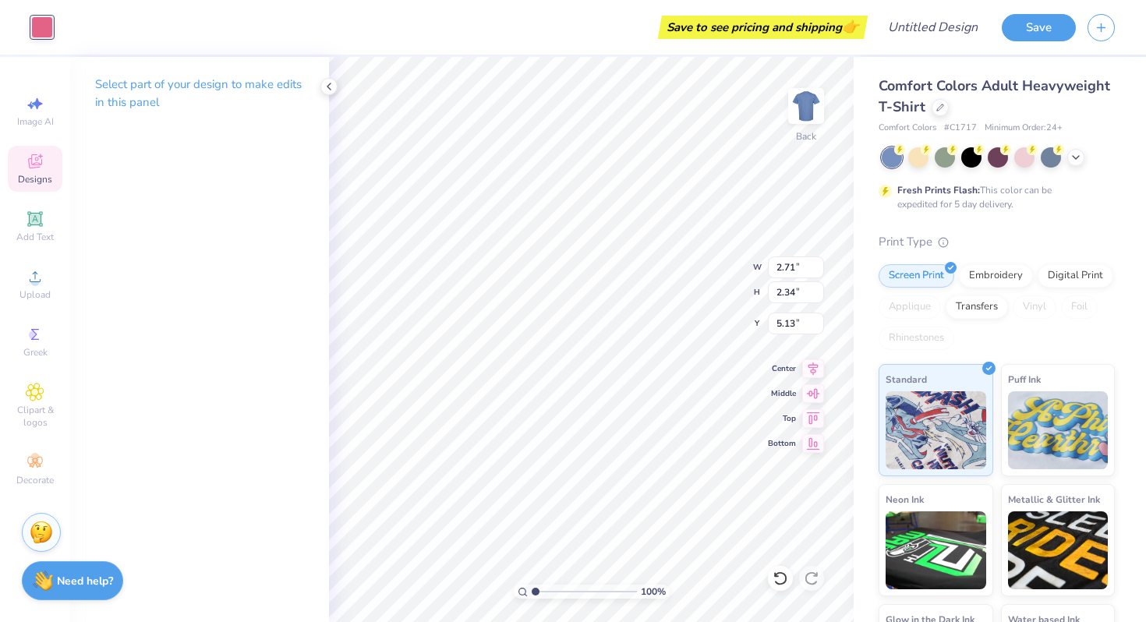
click at [48, 31] on div at bounding box center [42, 27] width 22 height 22
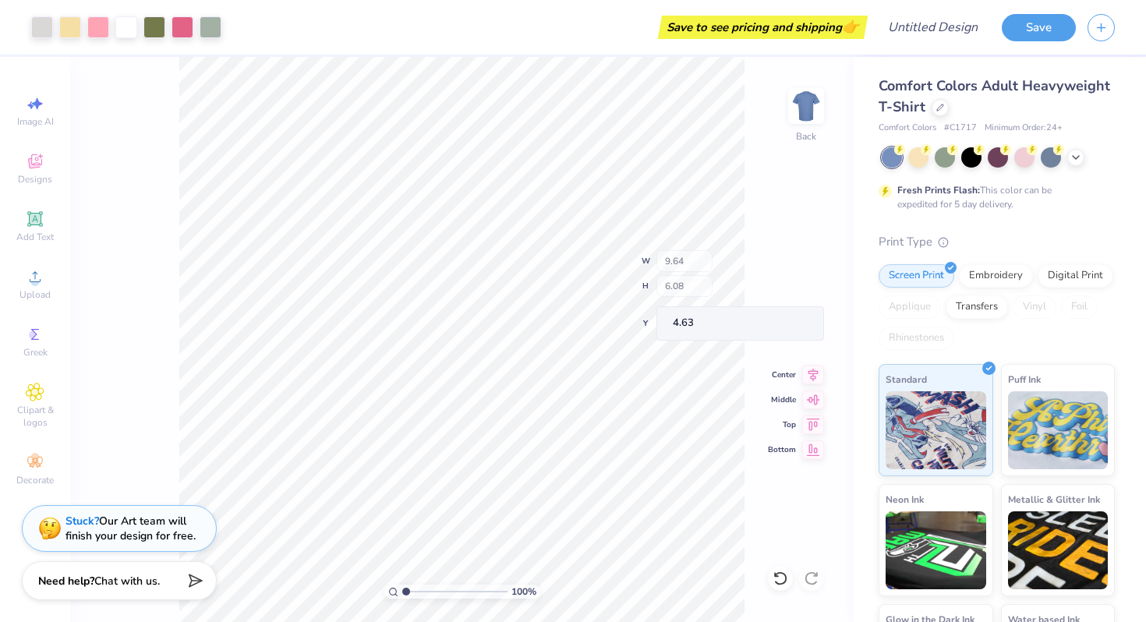
type input "2.71"
type input "2.34"
type input "5.03"
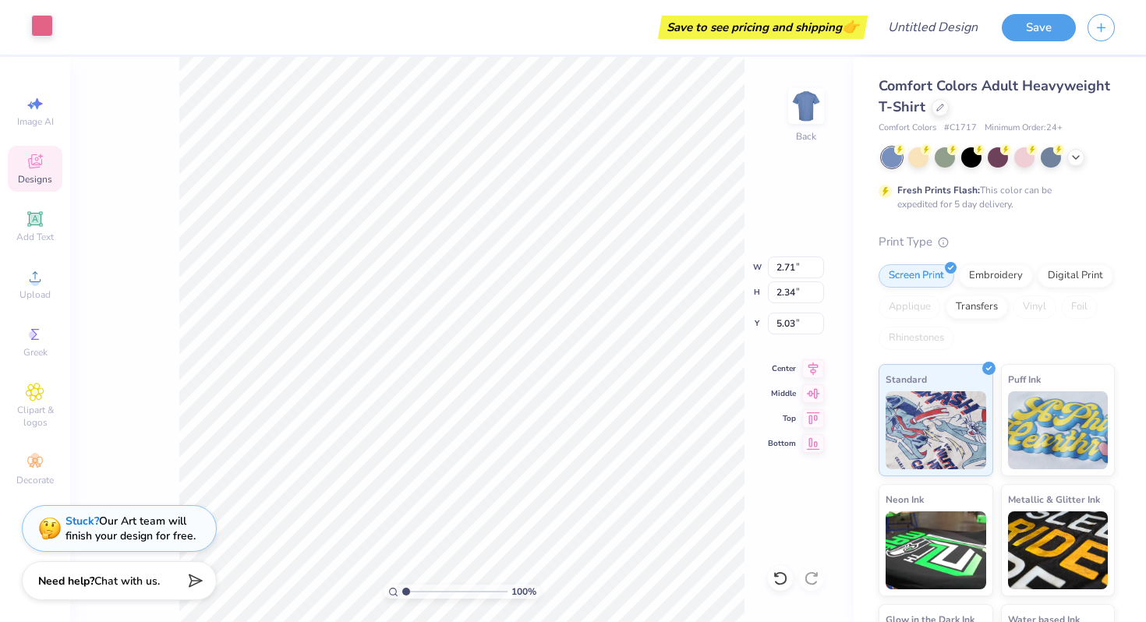
click at [51, 23] on div at bounding box center [42, 26] width 22 height 22
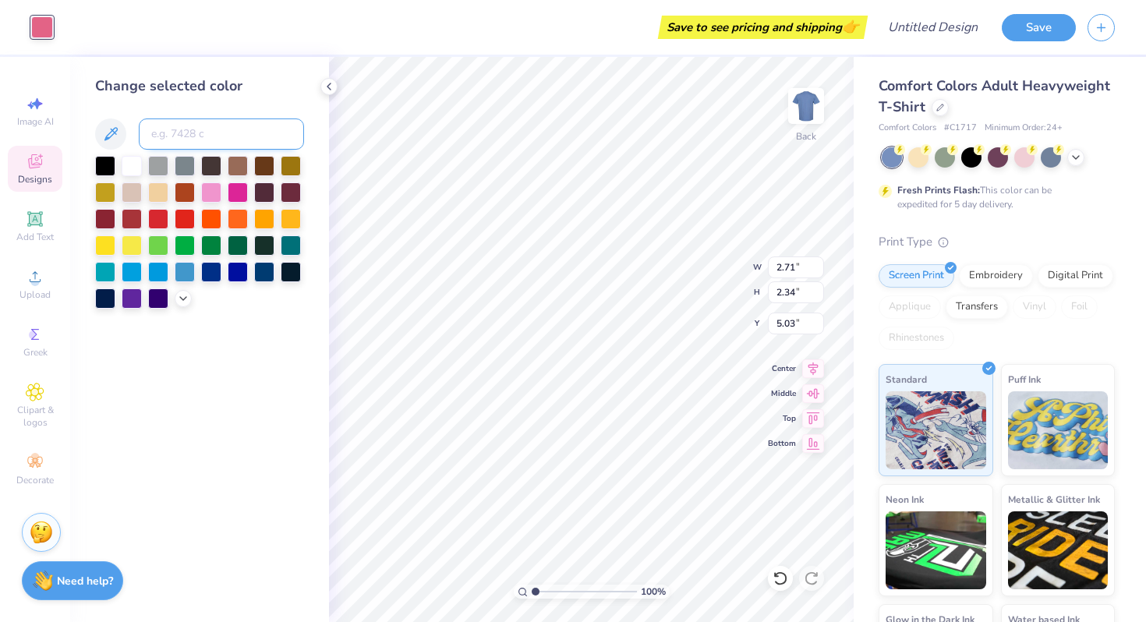
click at [193, 133] on input at bounding box center [221, 133] width 165 height 31
paste input "#cac3e1"
type input "#cac3e1"
click at [243, 99] on div "Change selected color #cac3e1" at bounding box center [199, 192] width 209 height 233
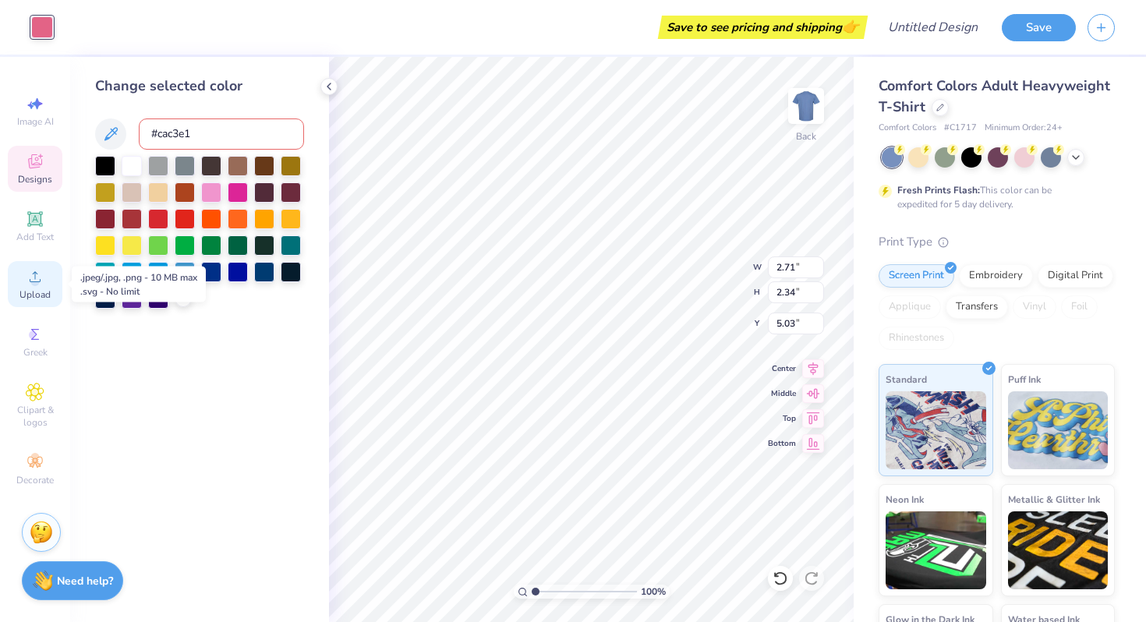
click at [34, 295] on span "Upload" at bounding box center [34, 294] width 31 height 12
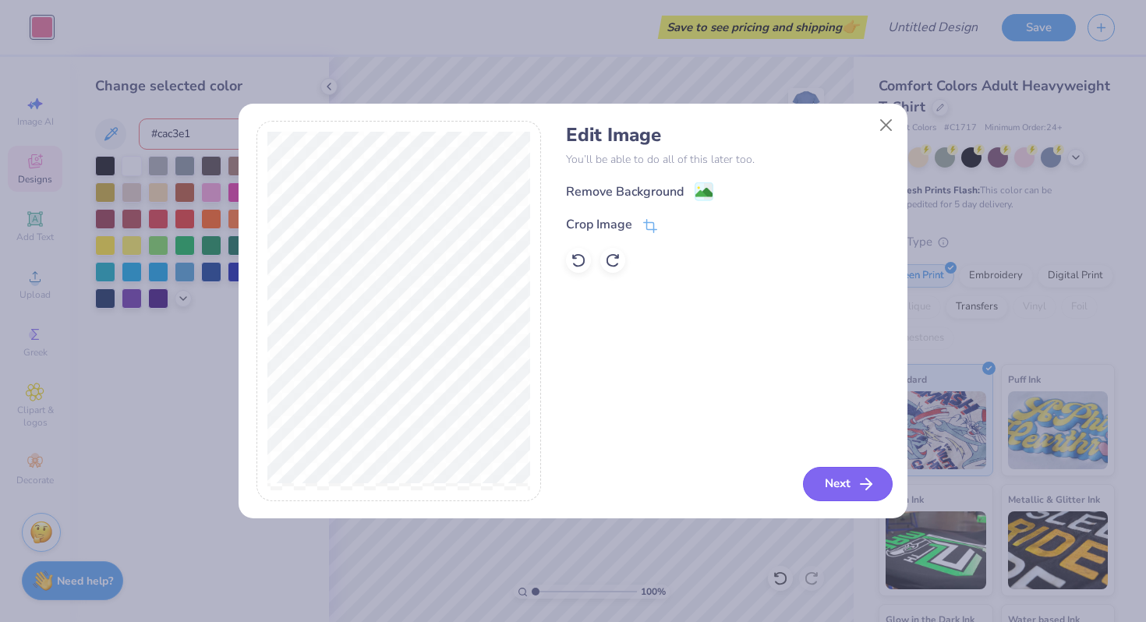
click at [823, 481] on button "Next" at bounding box center [848, 484] width 90 height 34
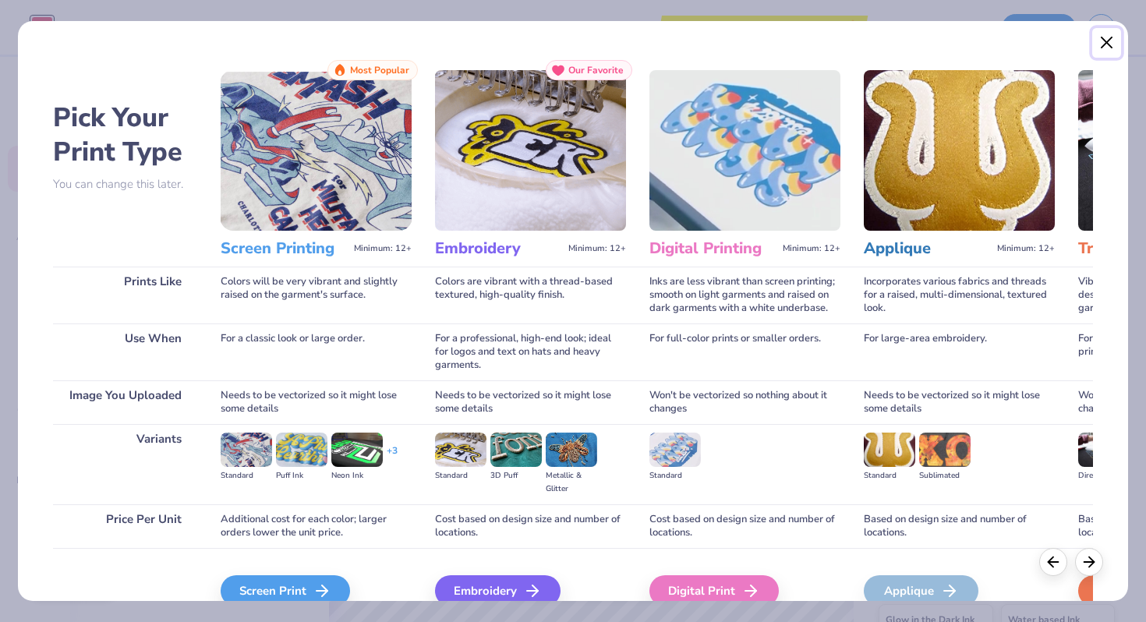
click at [1114, 48] on button "Close" at bounding box center [1107, 43] width 30 height 30
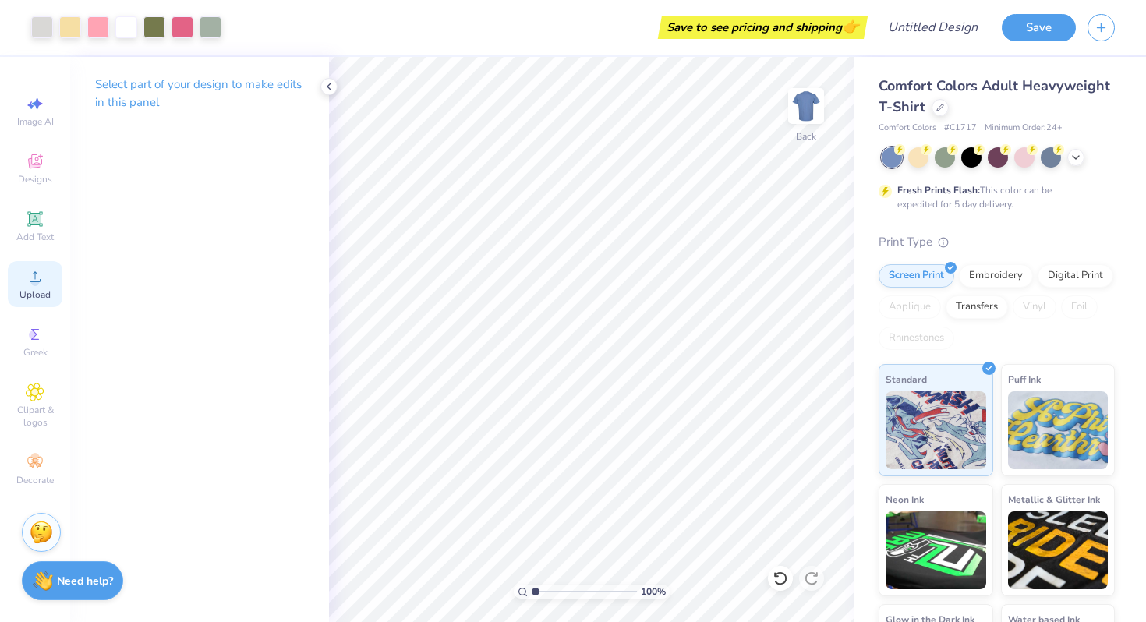
click at [41, 293] on span "Upload" at bounding box center [34, 294] width 31 height 12
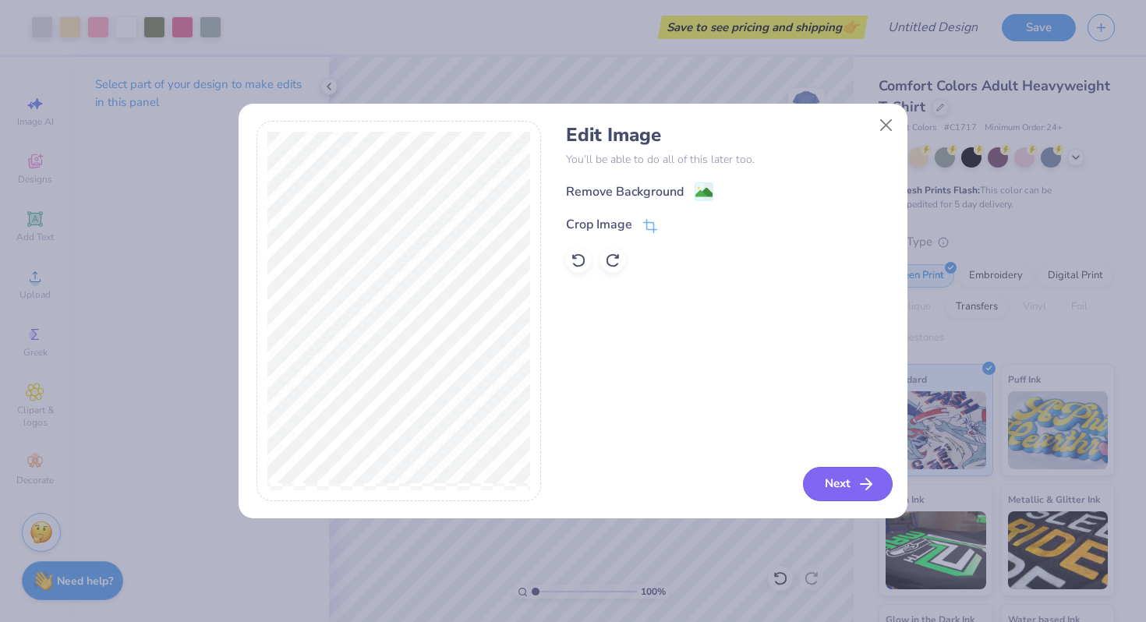
click at [836, 482] on button "Next" at bounding box center [848, 484] width 90 height 34
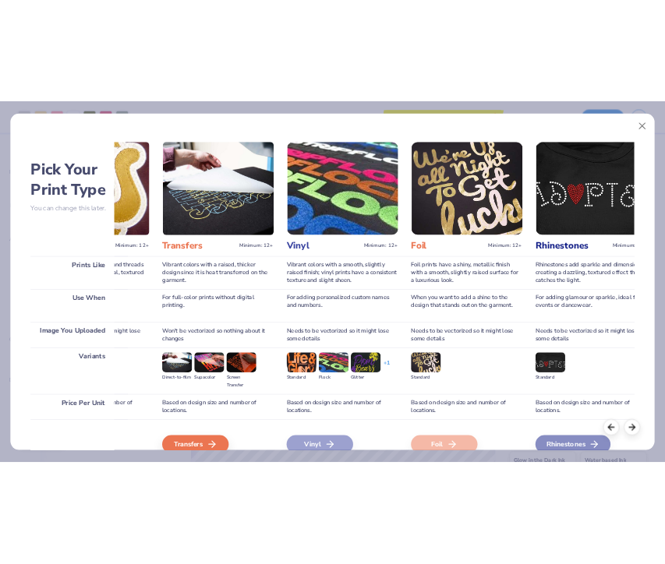
scroll to position [0, 801]
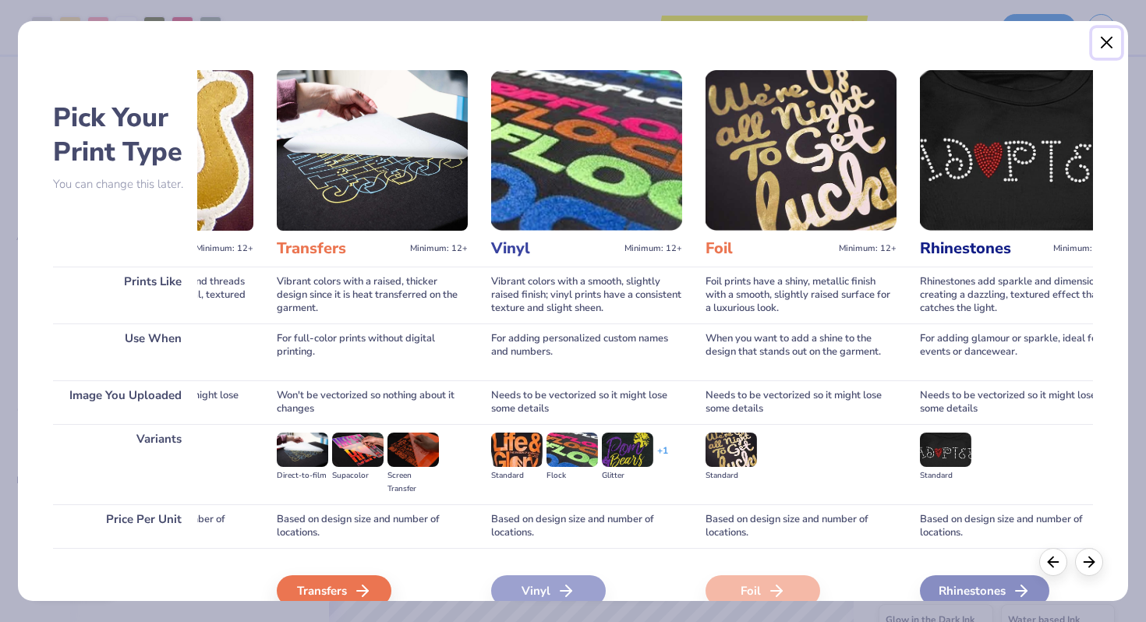
click at [1105, 41] on button "Close" at bounding box center [1107, 43] width 30 height 30
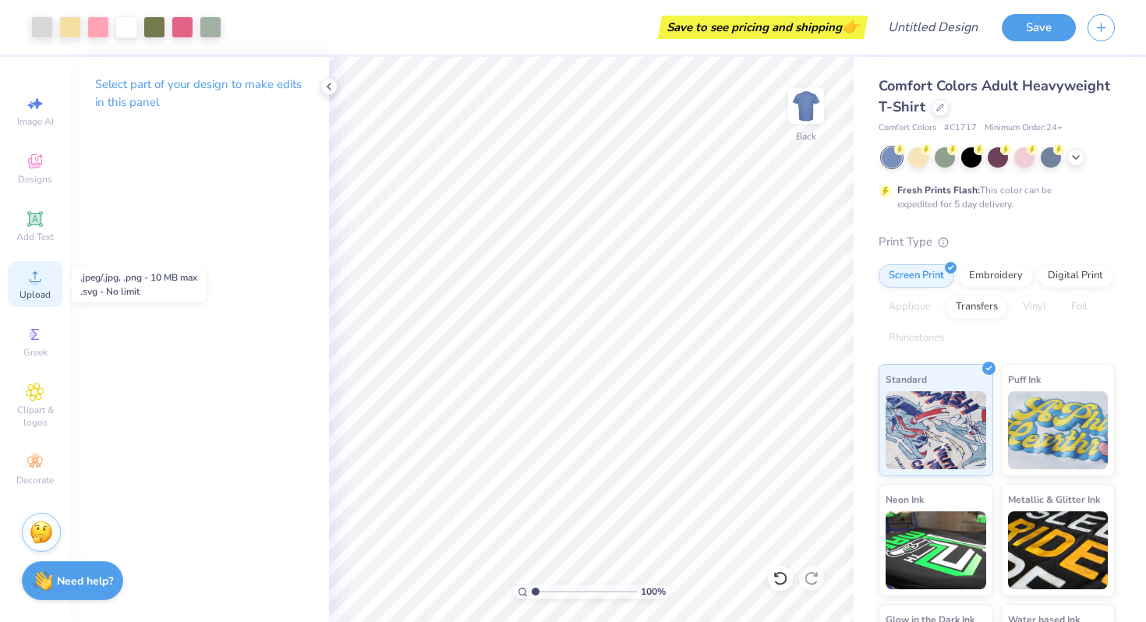
click at [34, 285] on circle at bounding box center [34, 282] width 9 height 9
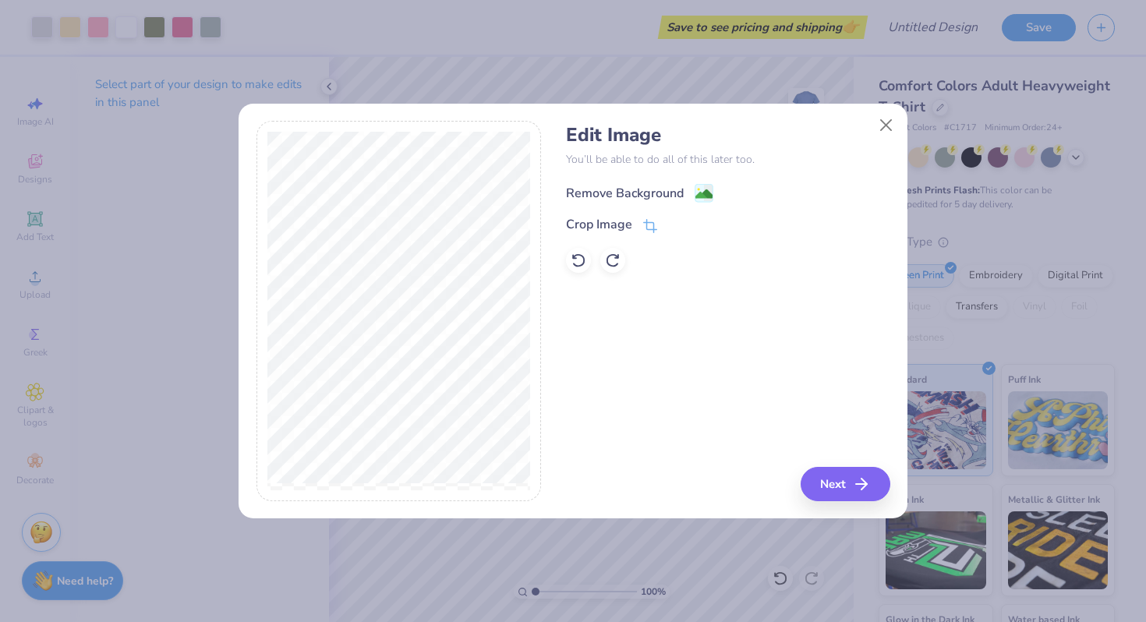
click at [653, 190] on div "Remove Background" at bounding box center [625, 193] width 118 height 19
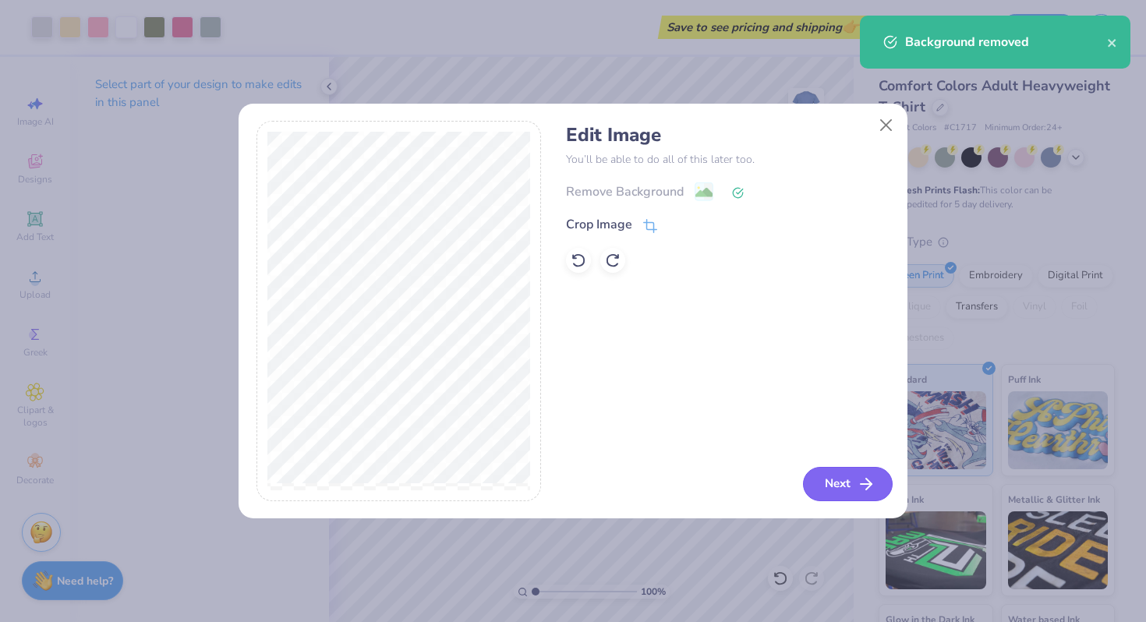
click at [842, 479] on button "Next" at bounding box center [848, 484] width 90 height 34
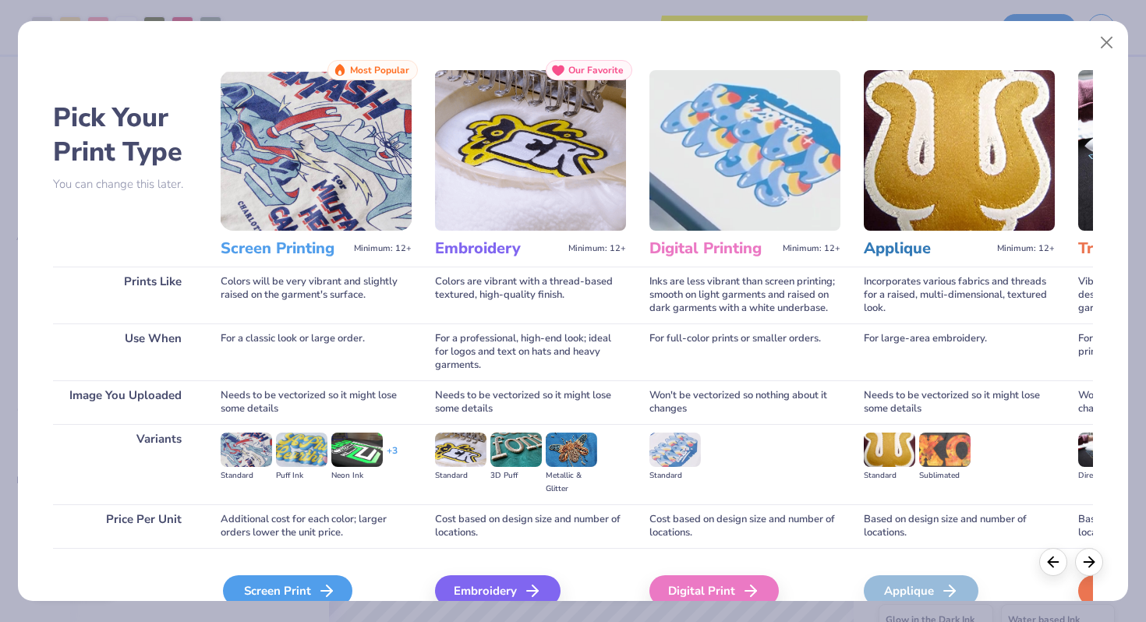
click at [285, 588] on div "Screen Print" at bounding box center [287, 590] width 129 height 31
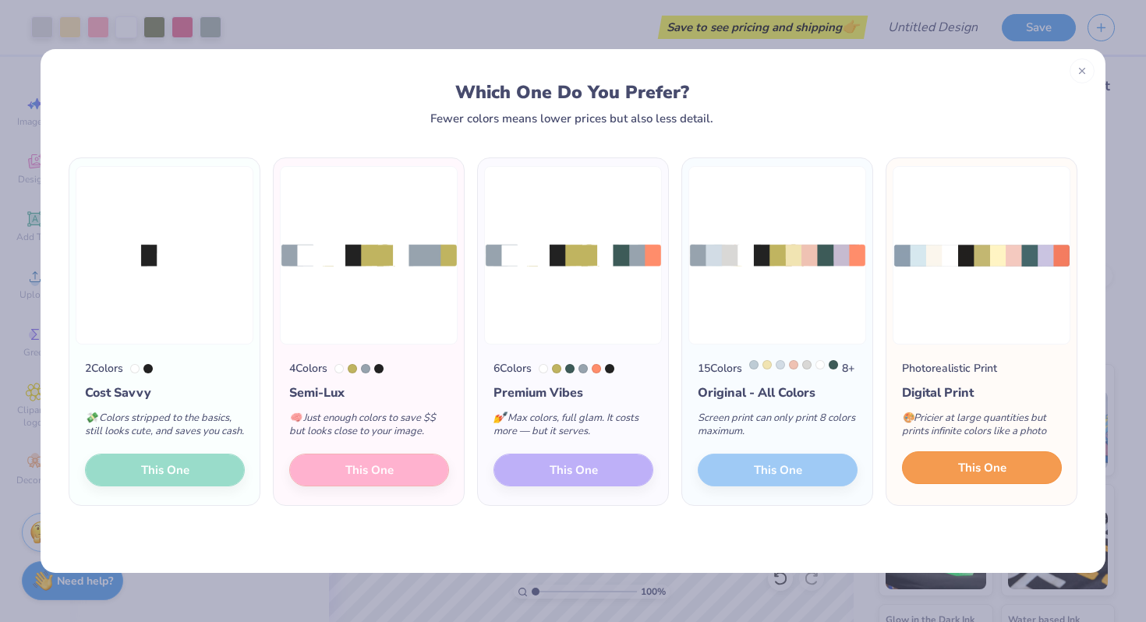
click at [971, 477] on span "This One" at bounding box center [982, 468] width 48 height 18
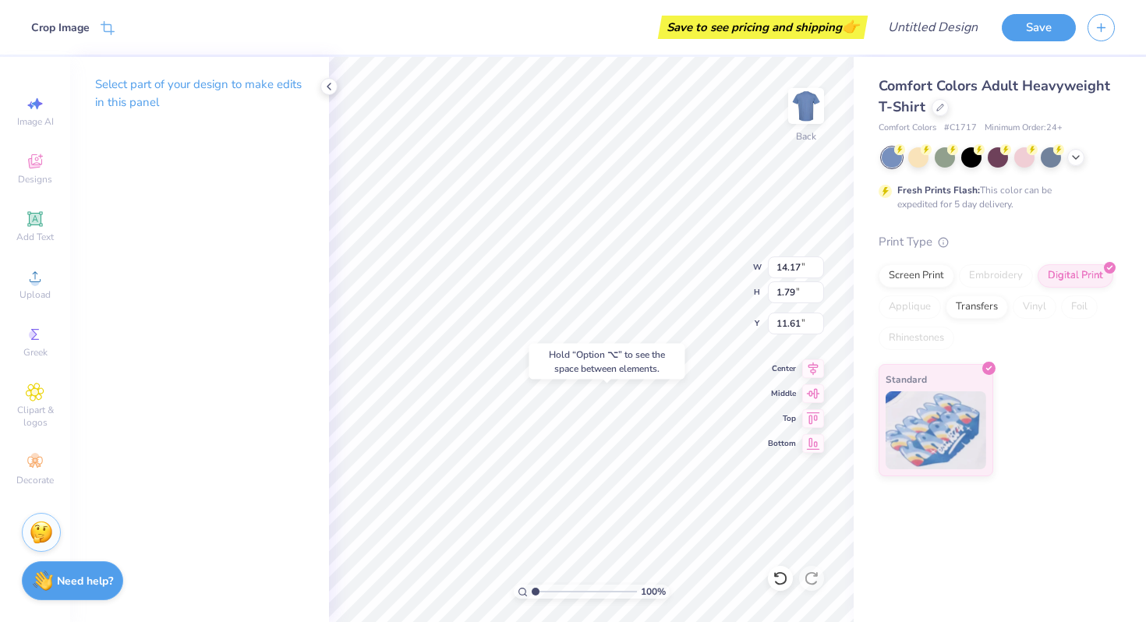
type input "14.46"
type input "2.71"
type input "2.34"
click at [41, 34] on div at bounding box center [42, 26] width 22 height 22
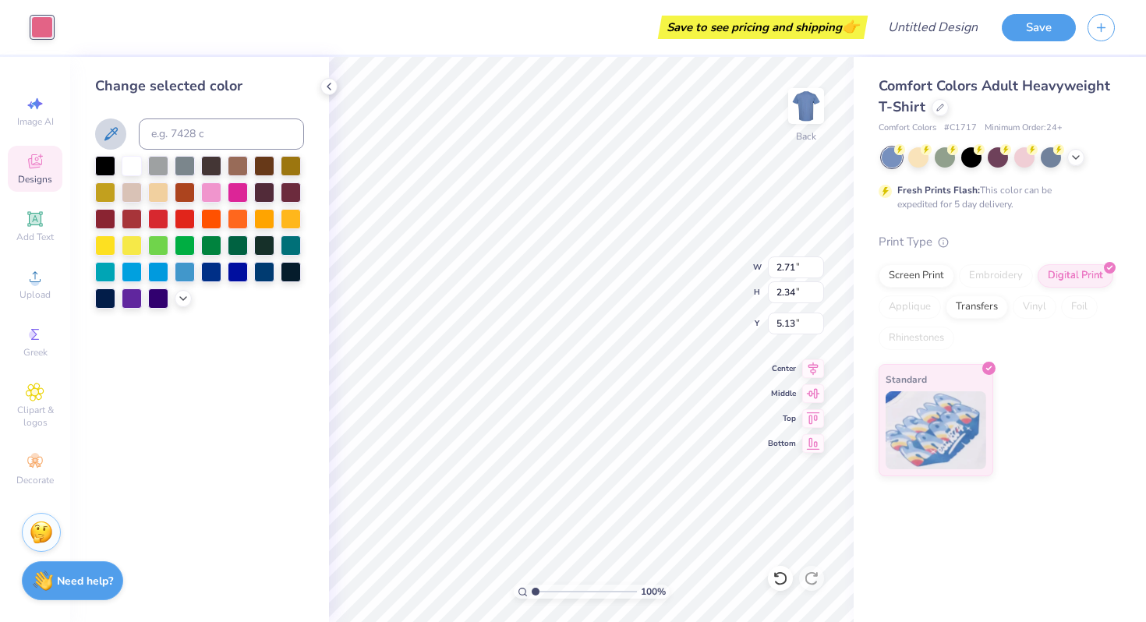
click at [108, 129] on icon at bounding box center [110, 134] width 19 height 19
type input "1.83"
type input "2.50"
type input "2.16"
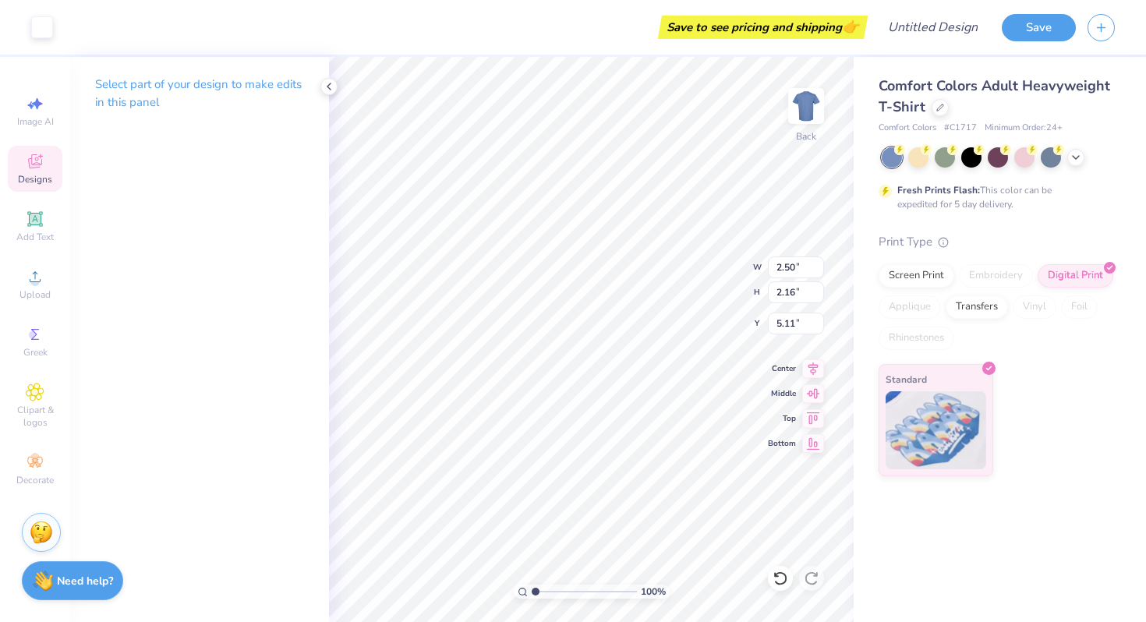
type input "1.92"
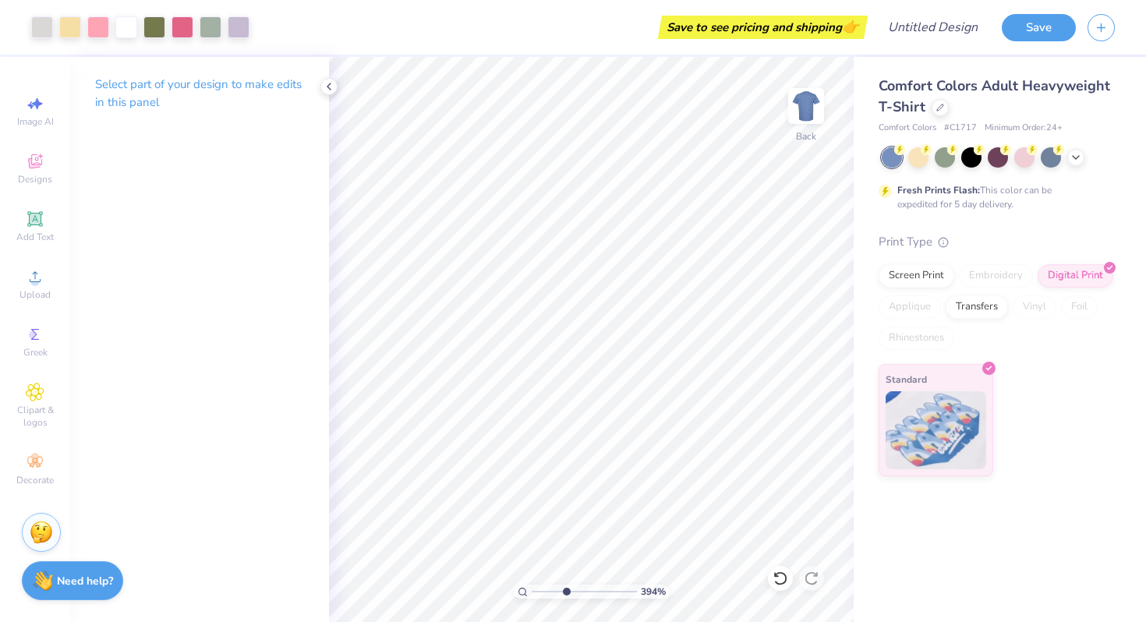
drag, startPoint x: 535, startPoint y: 592, endPoint x: 565, endPoint y: 592, distance: 30.4
click at [565, 592] on input "range" at bounding box center [584, 592] width 105 height 14
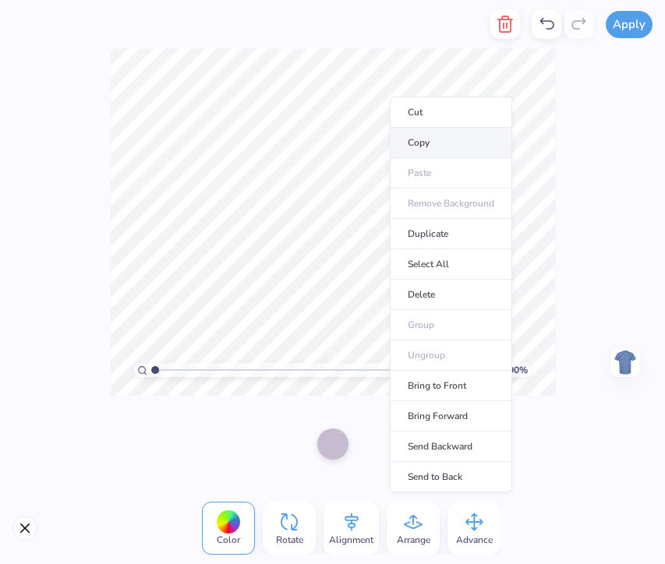
click at [415, 131] on li "Copy" at bounding box center [451, 143] width 122 height 30
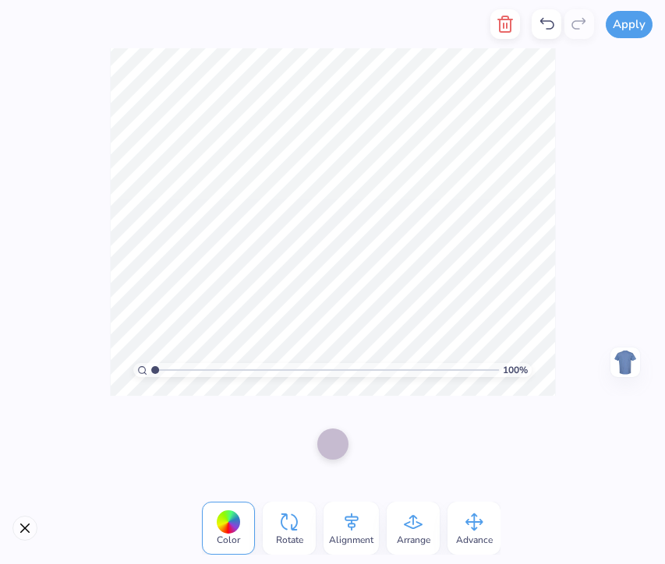
click at [572, 93] on div "100 % Need help? Chat with us. Back" at bounding box center [332, 222] width 665 height 348
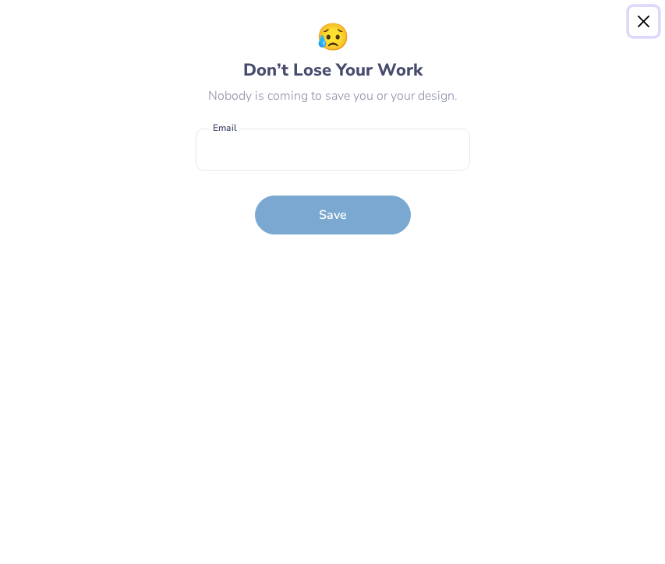
click at [645, 16] on button "Close" at bounding box center [644, 22] width 30 height 30
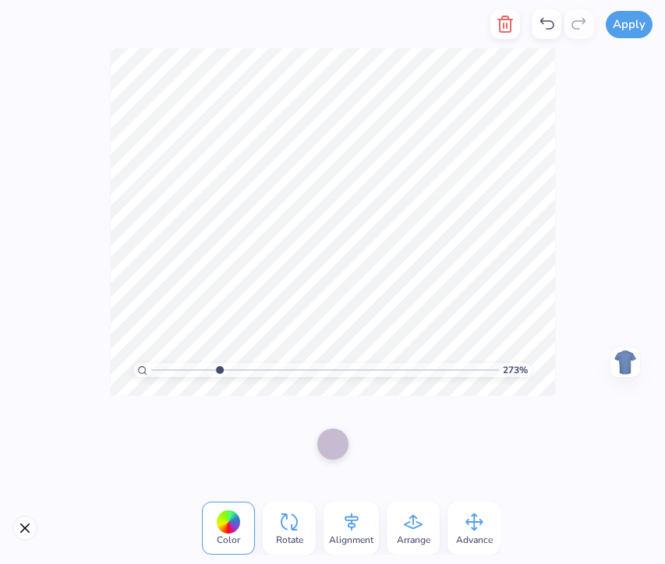
drag, startPoint x: 152, startPoint y: 373, endPoint x: 219, endPoint y: 373, distance: 67.0
click at [219, 373] on input "range" at bounding box center [325, 370] width 348 height 14
drag, startPoint x: 153, startPoint y: 368, endPoint x: 228, endPoint y: 368, distance: 74.8
click at [228, 368] on input "range" at bounding box center [325, 370] width 348 height 14
click at [333, 437] on div at bounding box center [332, 442] width 31 height 31
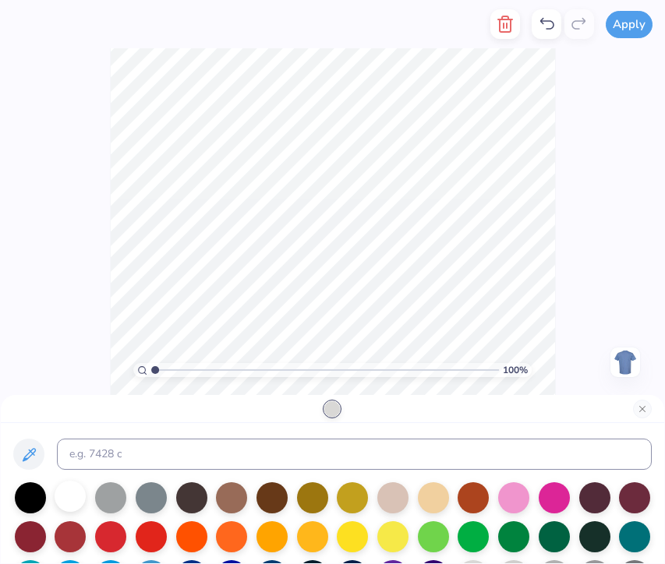
click at [62, 497] on div at bounding box center [70, 496] width 31 height 31
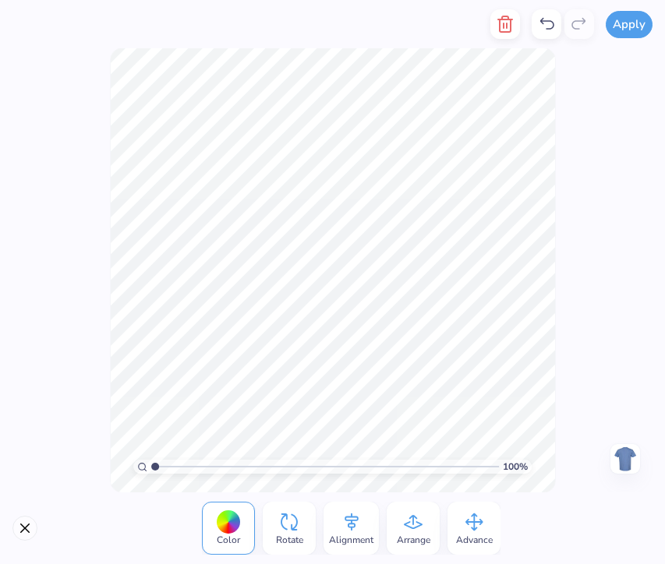
click at [406, 364] on div "100 %" at bounding box center [333, 271] width 446 height 446
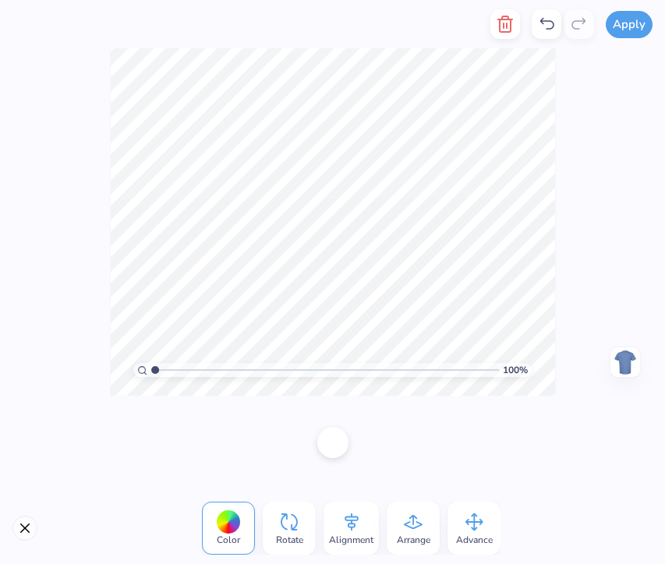
click at [338, 445] on div at bounding box center [332, 442] width 31 height 31
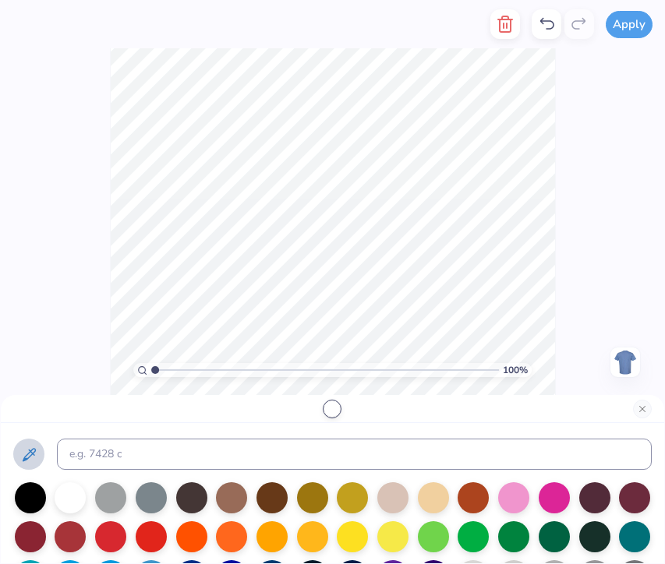
click at [18, 452] on button at bounding box center [28, 454] width 31 height 31
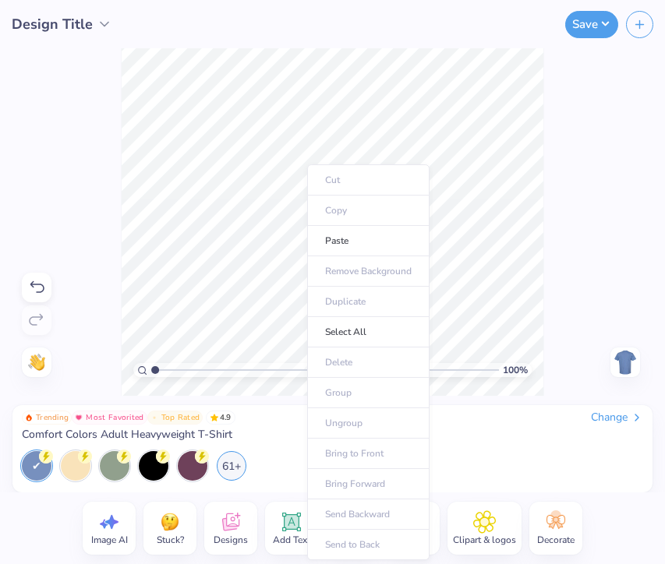
click at [550, 257] on div "100 % Need help? Chat with us. Back" at bounding box center [332, 222] width 665 height 348
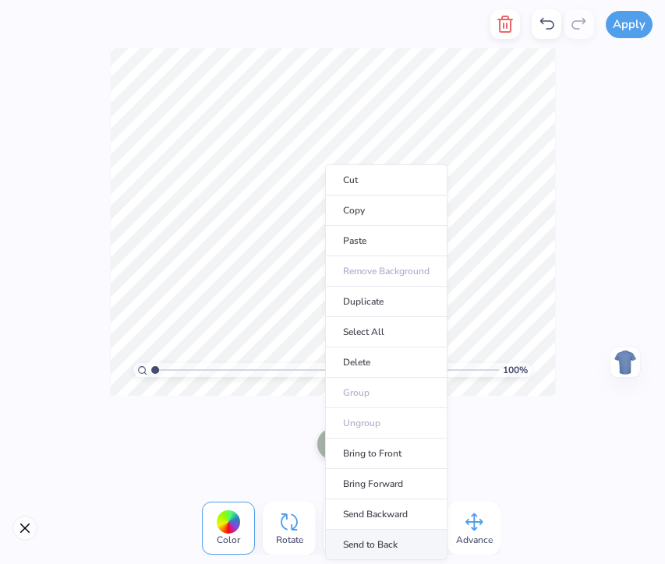
click at [370, 547] on li "Send to Back" at bounding box center [386, 545] width 122 height 30
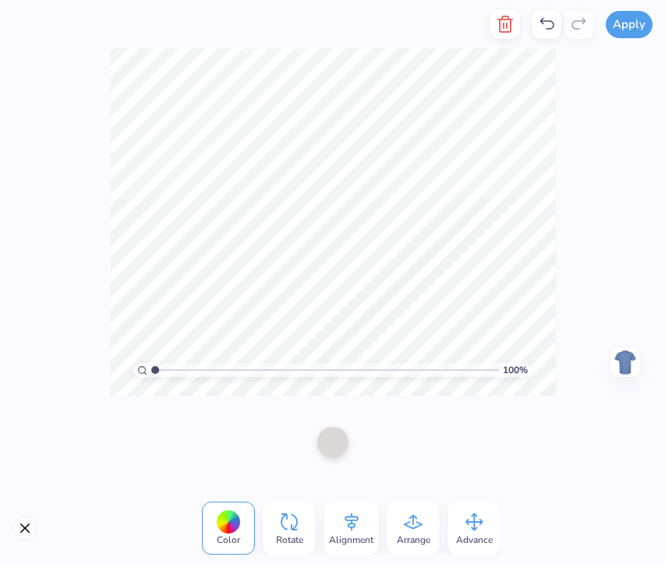
click at [337, 438] on div at bounding box center [332, 442] width 31 height 31
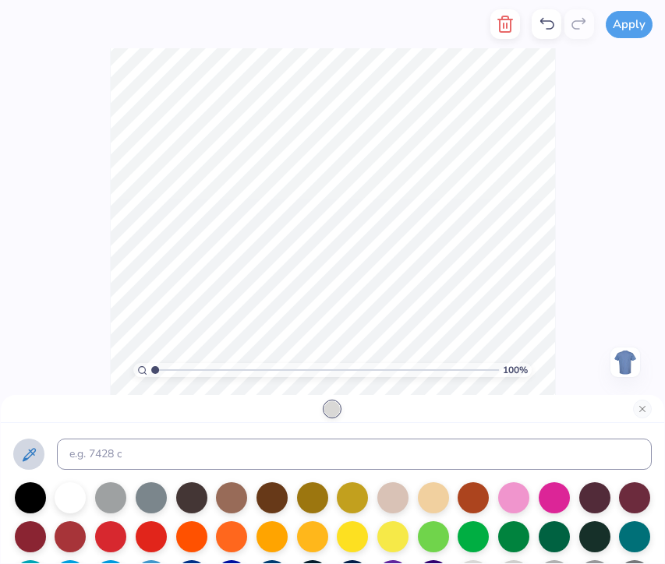
click at [34, 462] on icon at bounding box center [28, 455] width 19 height 19
click at [32, 455] on icon at bounding box center [28, 455] width 19 height 19
click at [74, 493] on div at bounding box center [70, 496] width 31 height 31
click at [556, 292] on div "100 % Need help? Chat with us. Back" at bounding box center [332, 222] width 665 height 348
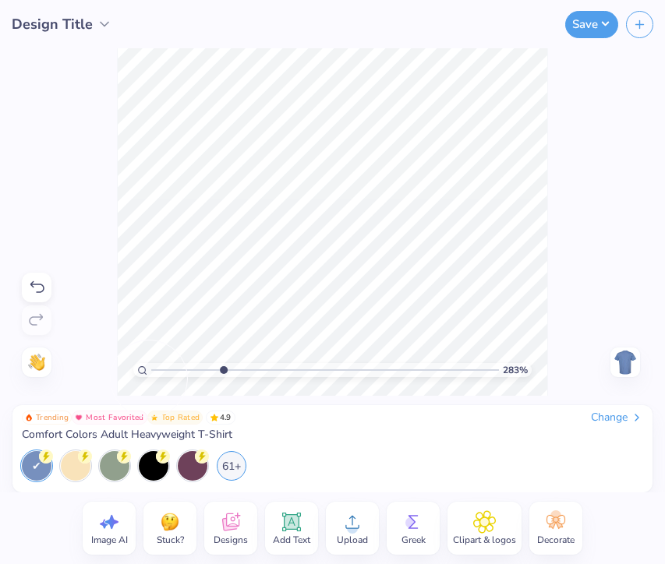
drag, startPoint x: 153, startPoint y: 372, endPoint x: 223, endPoint y: 370, distance: 70.2
click at [223, 370] on input "range" at bounding box center [325, 370] width 348 height 14
type input "1"
